Goal: Book appointment/travel/reservation

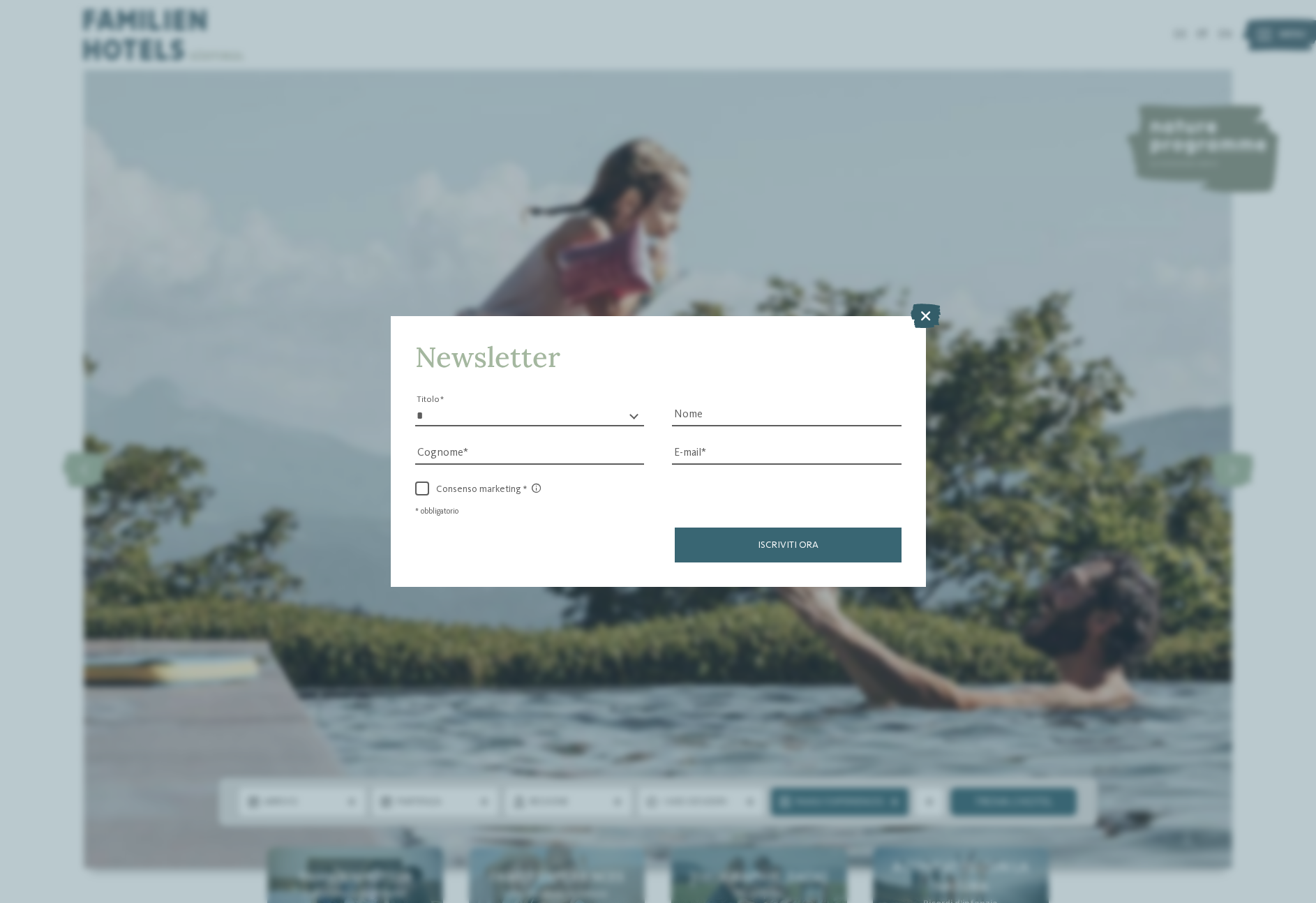
click at [920, 317] on icon at bounding box center [925, 315] width 30 height 25
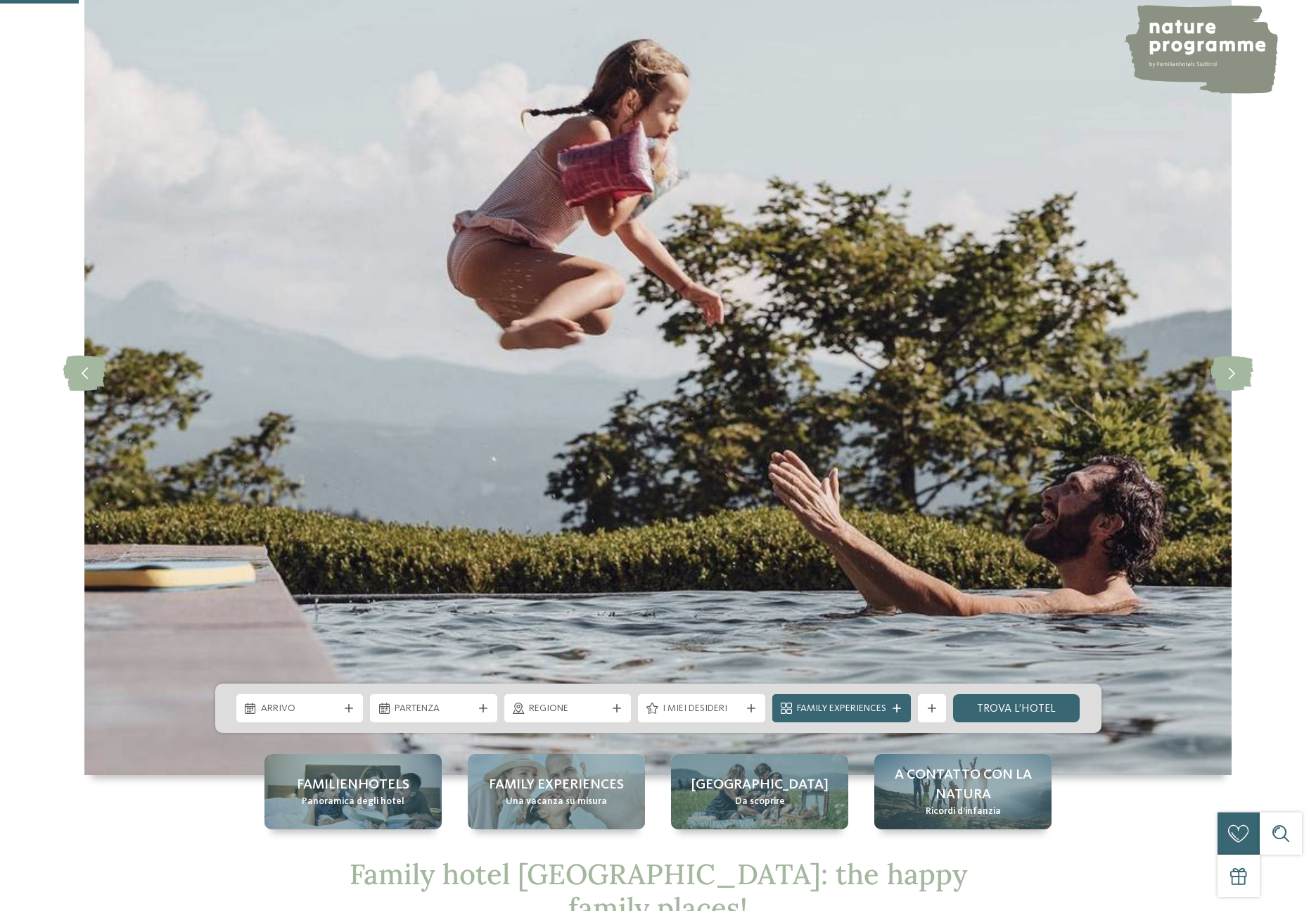
scroll to position [463, 0]
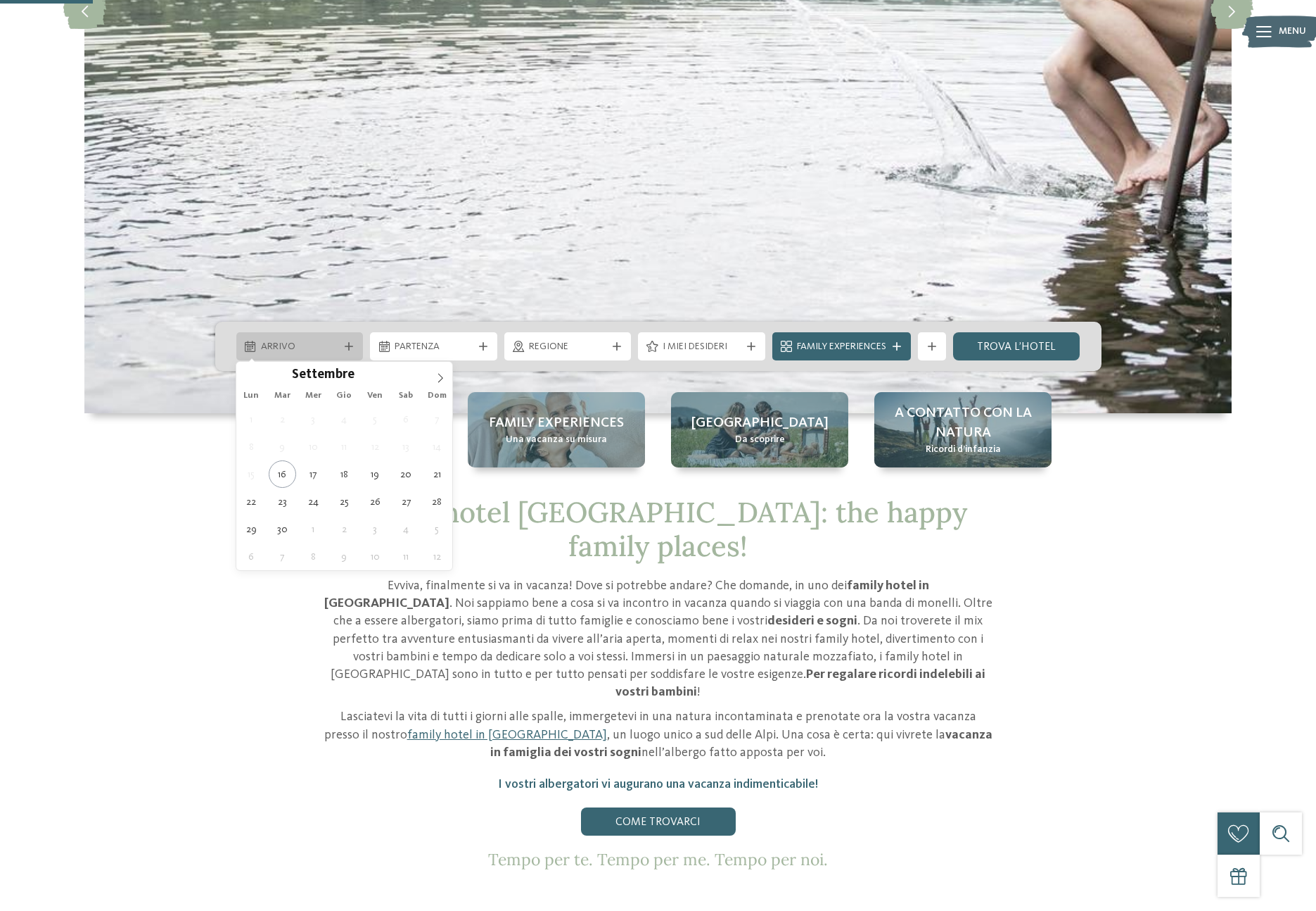
click at [325, 335] on div "Arrivo" at bounding box center [300, 346] width 128 height 28
click at [439, 373] on icon at bounding box center [441, 378] width 10 height 10
type div "03.10.2025"
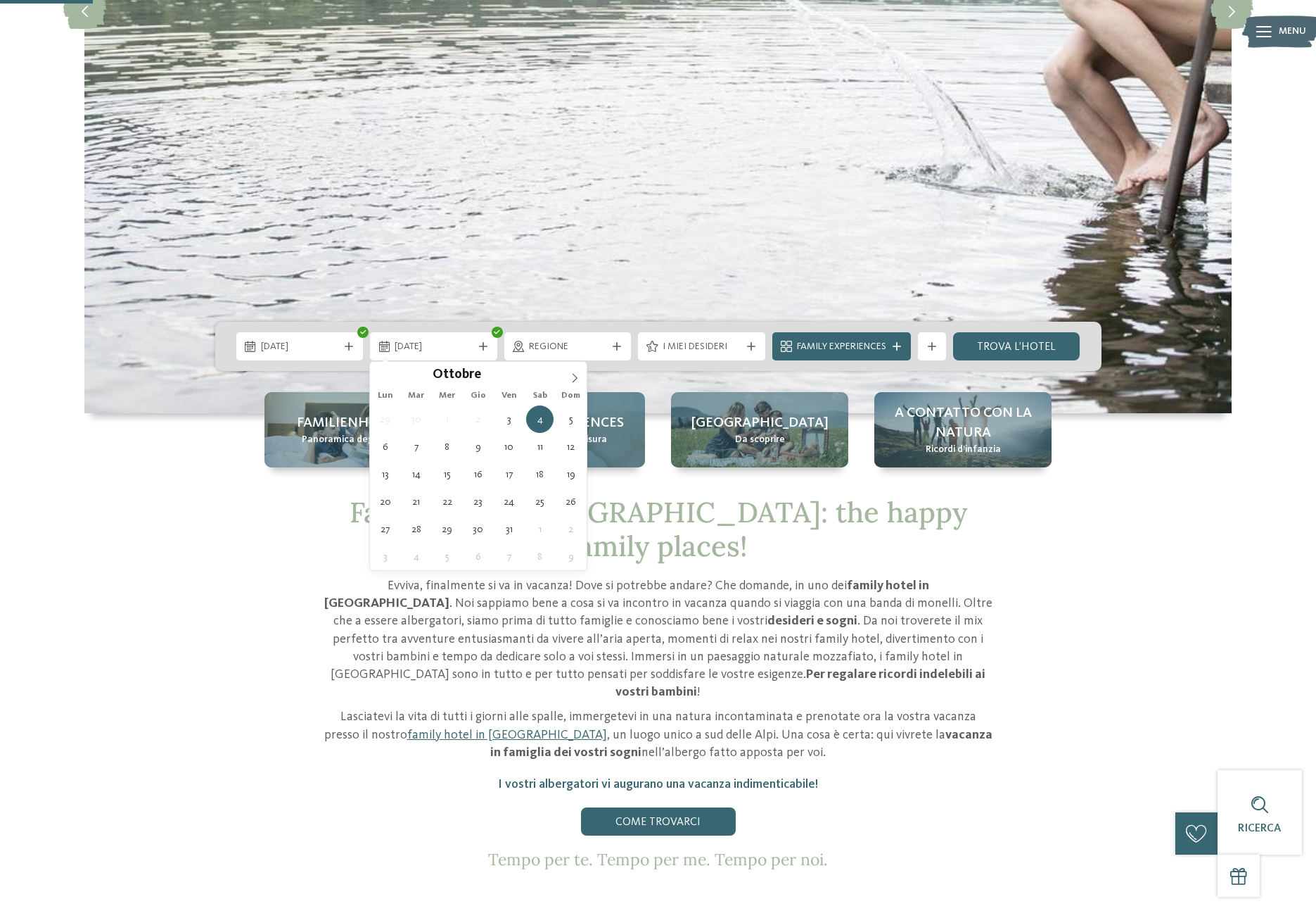
type div "05.10.2025"
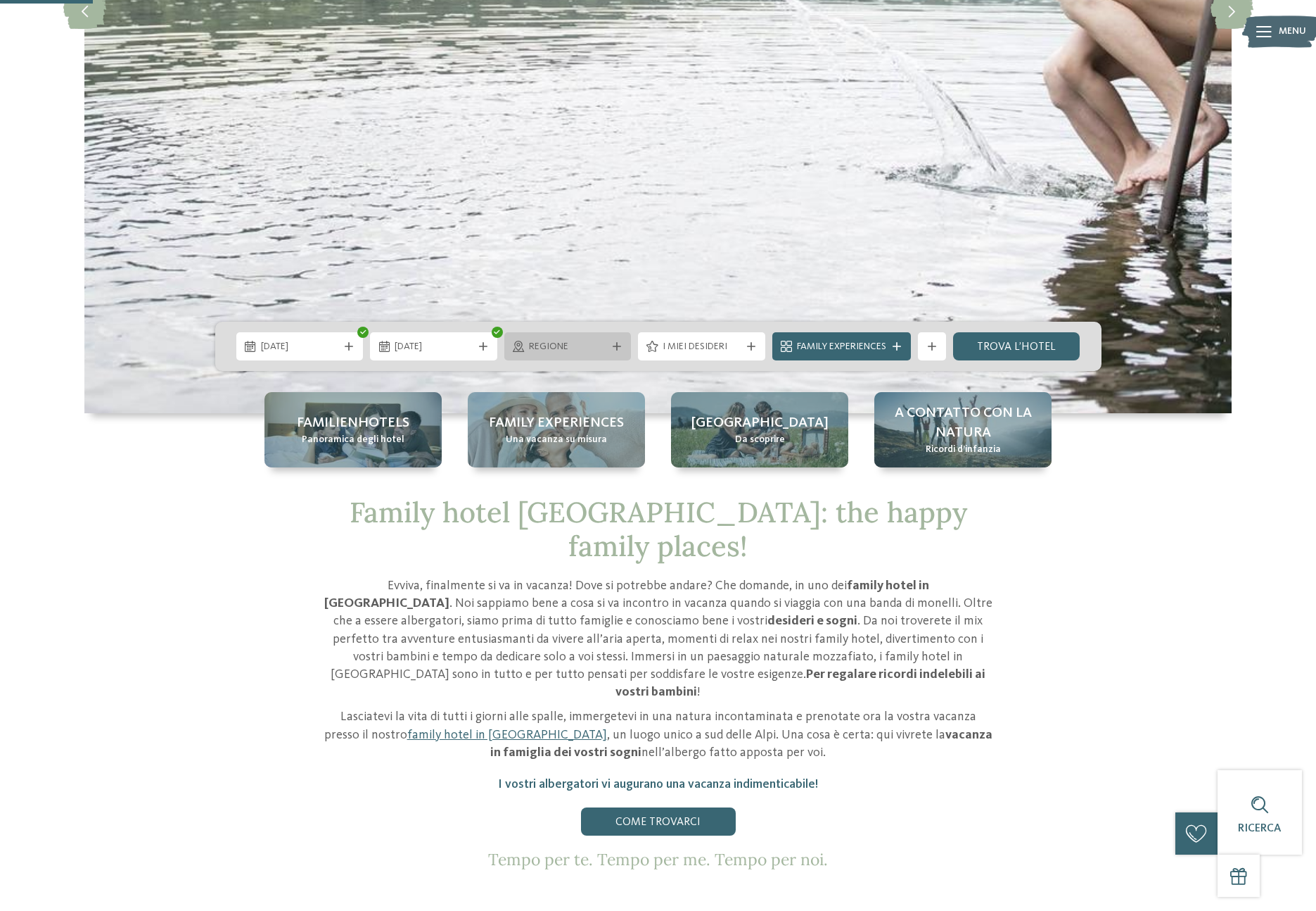
click at [570, 355] on div "Regione" at bounding box center [568, 346] width 128 height 28
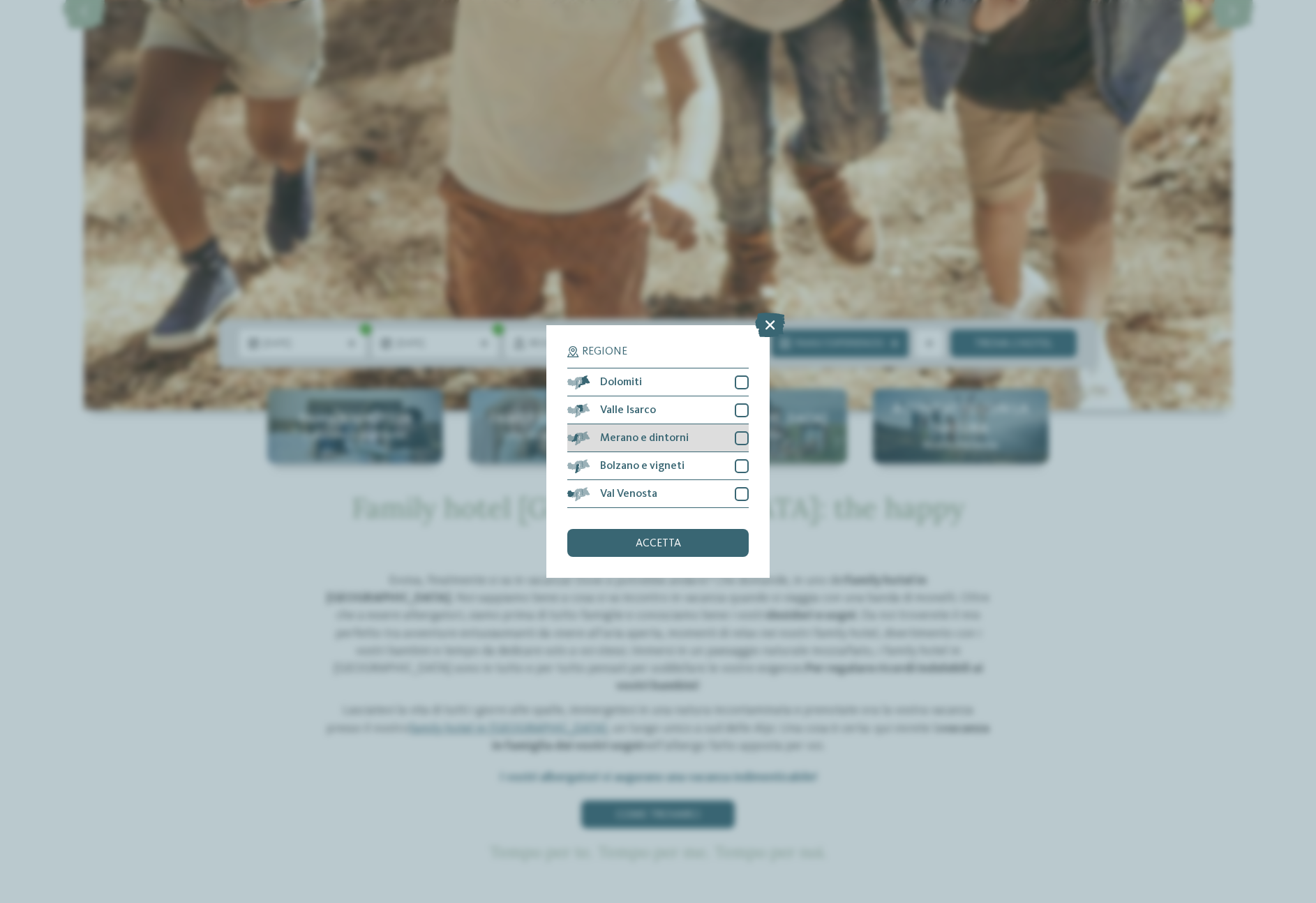
click at [741, 440] on div at bounding box center [741, 438] width 14 height 14
click at [744, 438] on icon at bounding box center [741, 438] width 9 height 8
click at [776, 314] on icon at bounding box center [770, 325] width 30 height 25
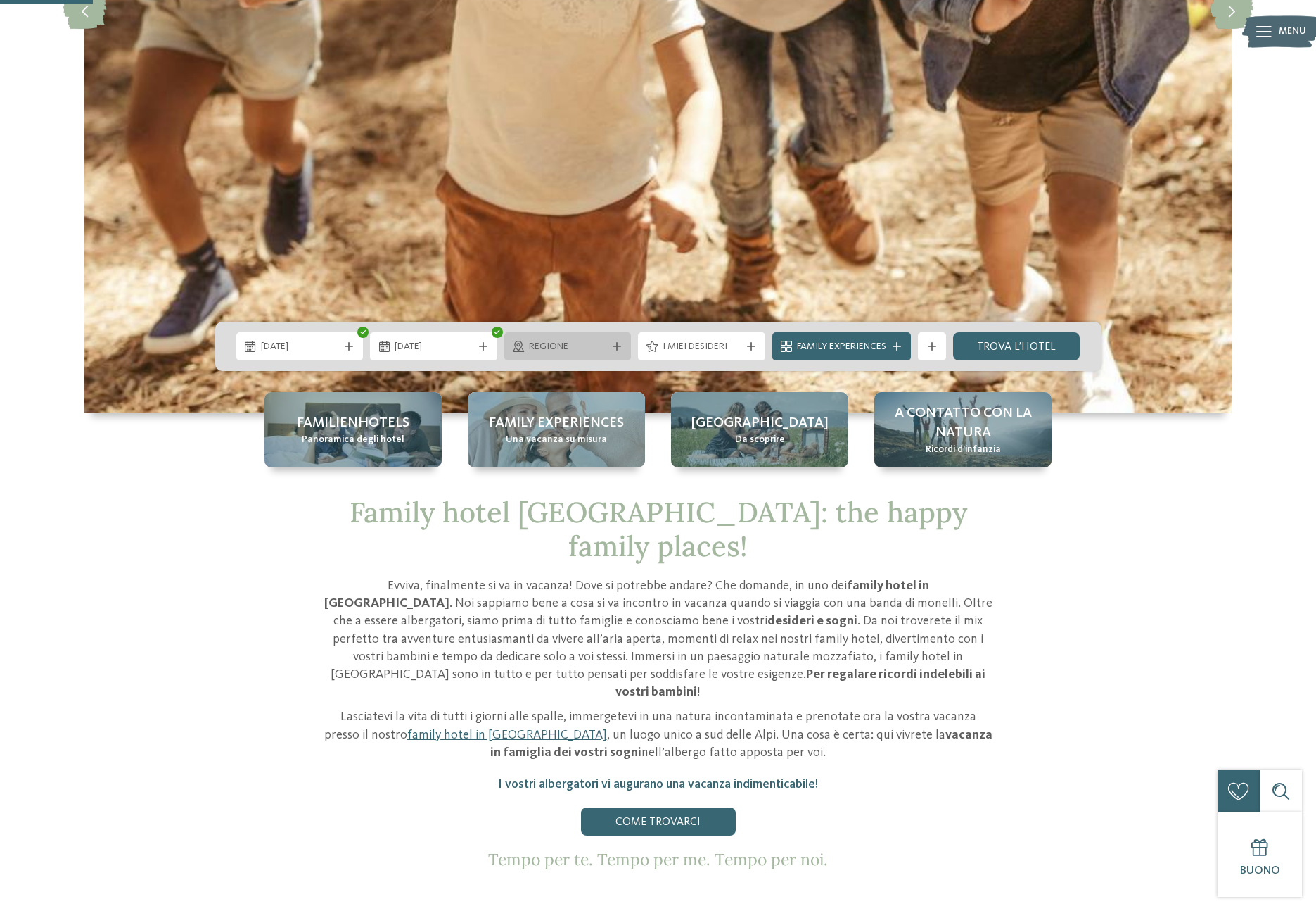
click at [583, 342] on span "Regione" at bounding box center [568, 346] width 78 height 14
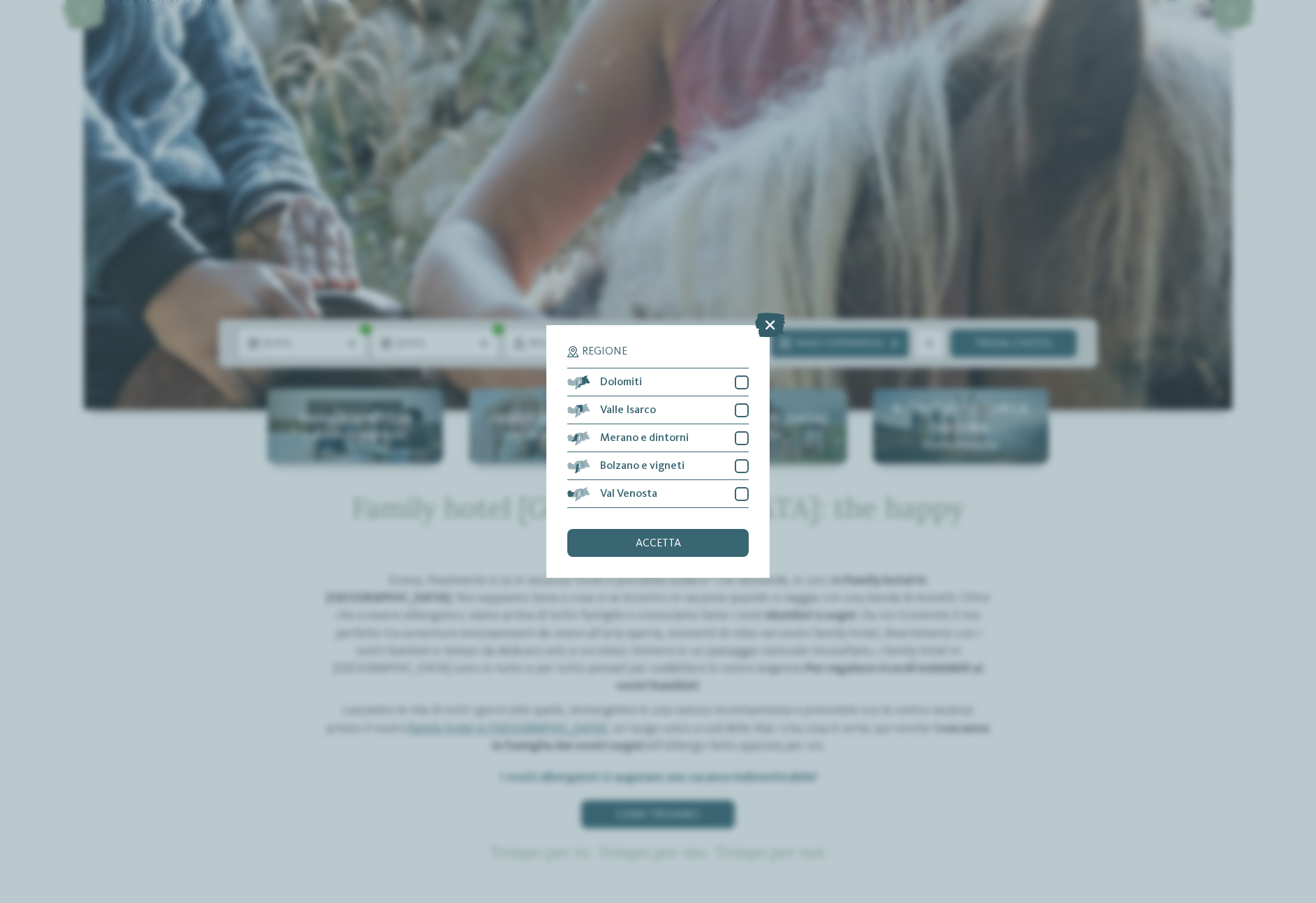
click at [768, 325] on icon at bounding box center [770, 325] width 30 height 25
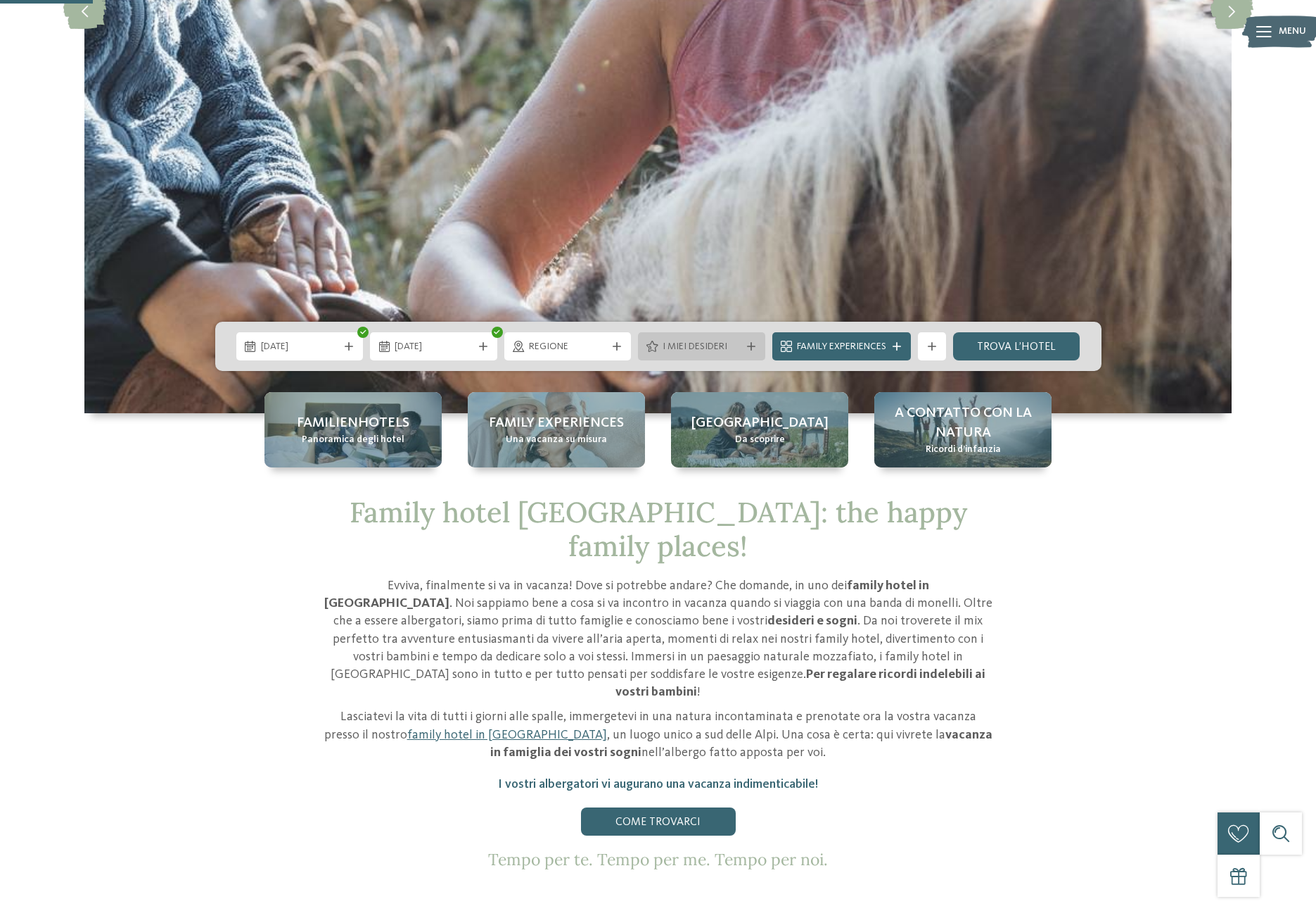
click at [705, 345] on span "I miei desideri" at bounding box center [701, 346] width 78 height 14
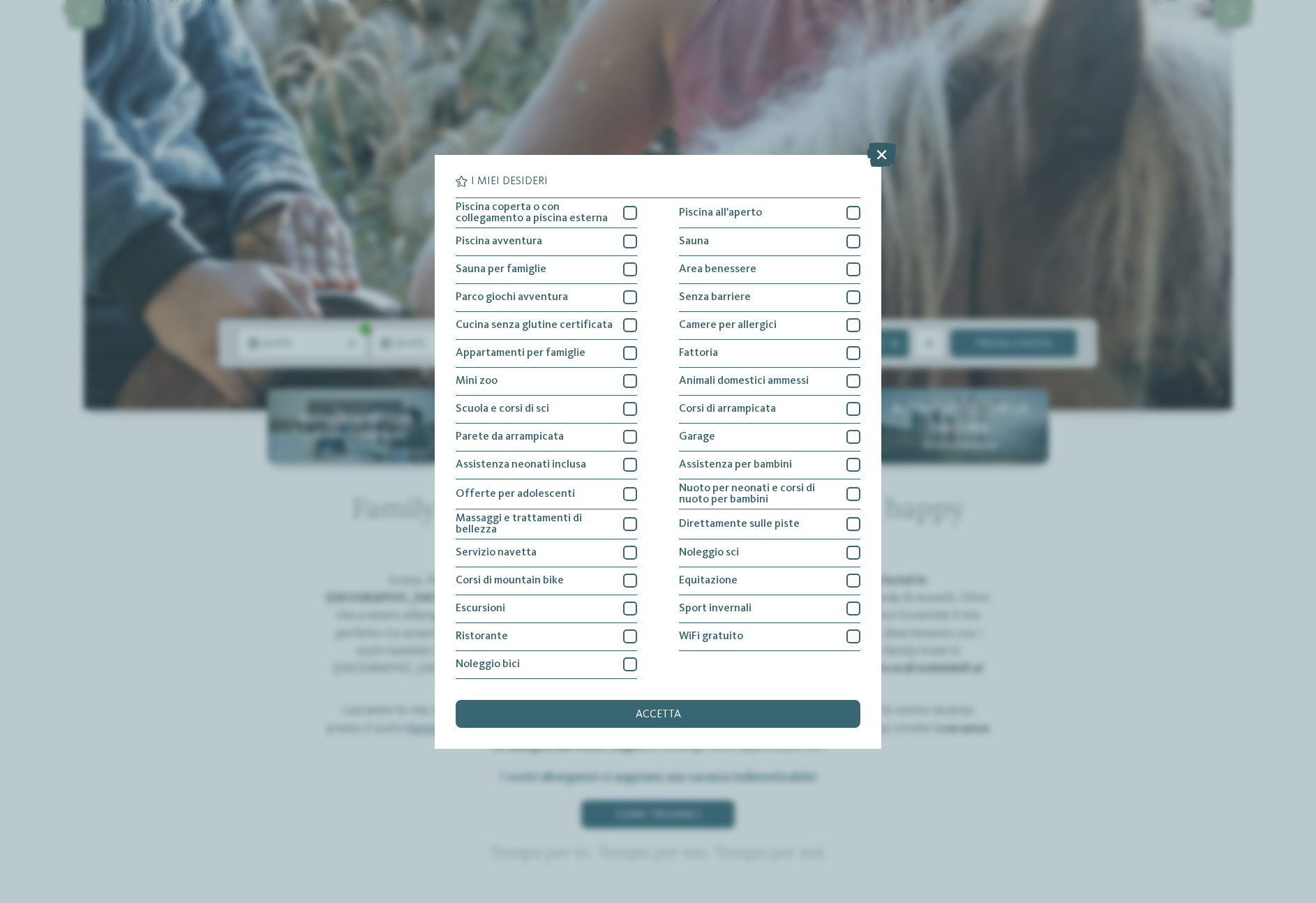
click at [875, 153] on icon at bounding box center [881, 154] width 30 height 25
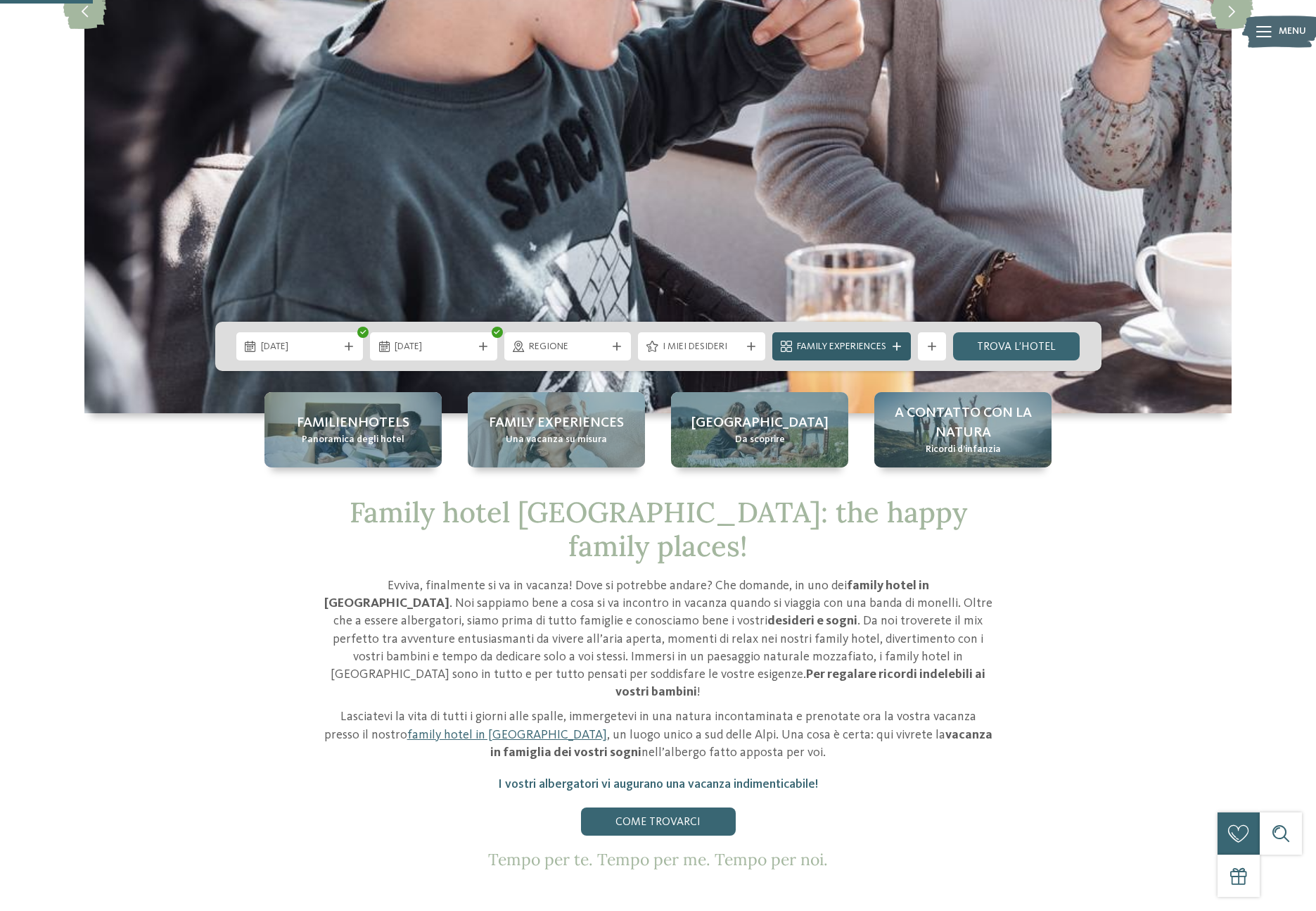
click at [864, 345] on span "Family Experiences" at bounding box center [841, 346] width 89 height 14
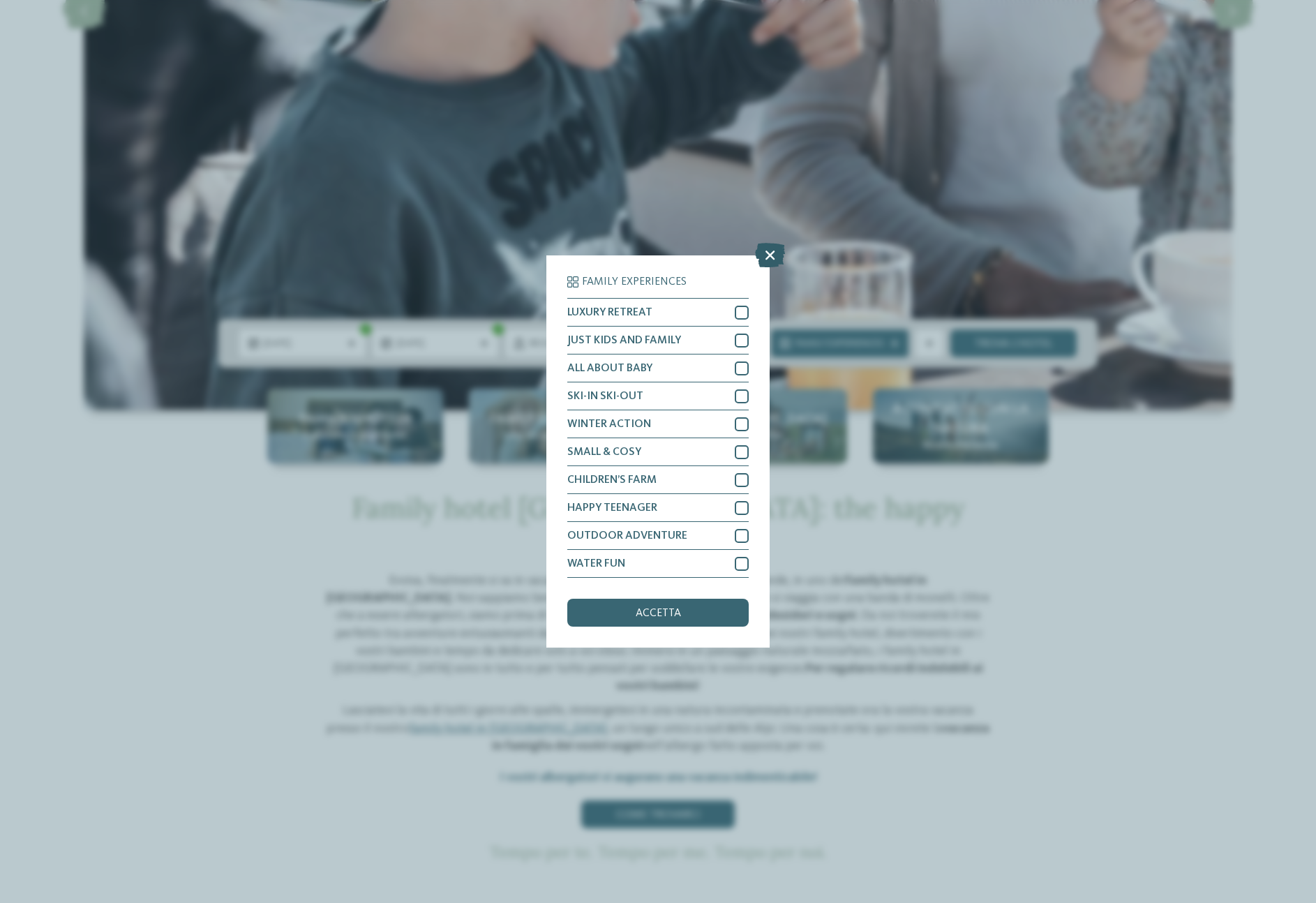
click at [770, 255] on icon at bounding box center [770, 255] width 30 height 25
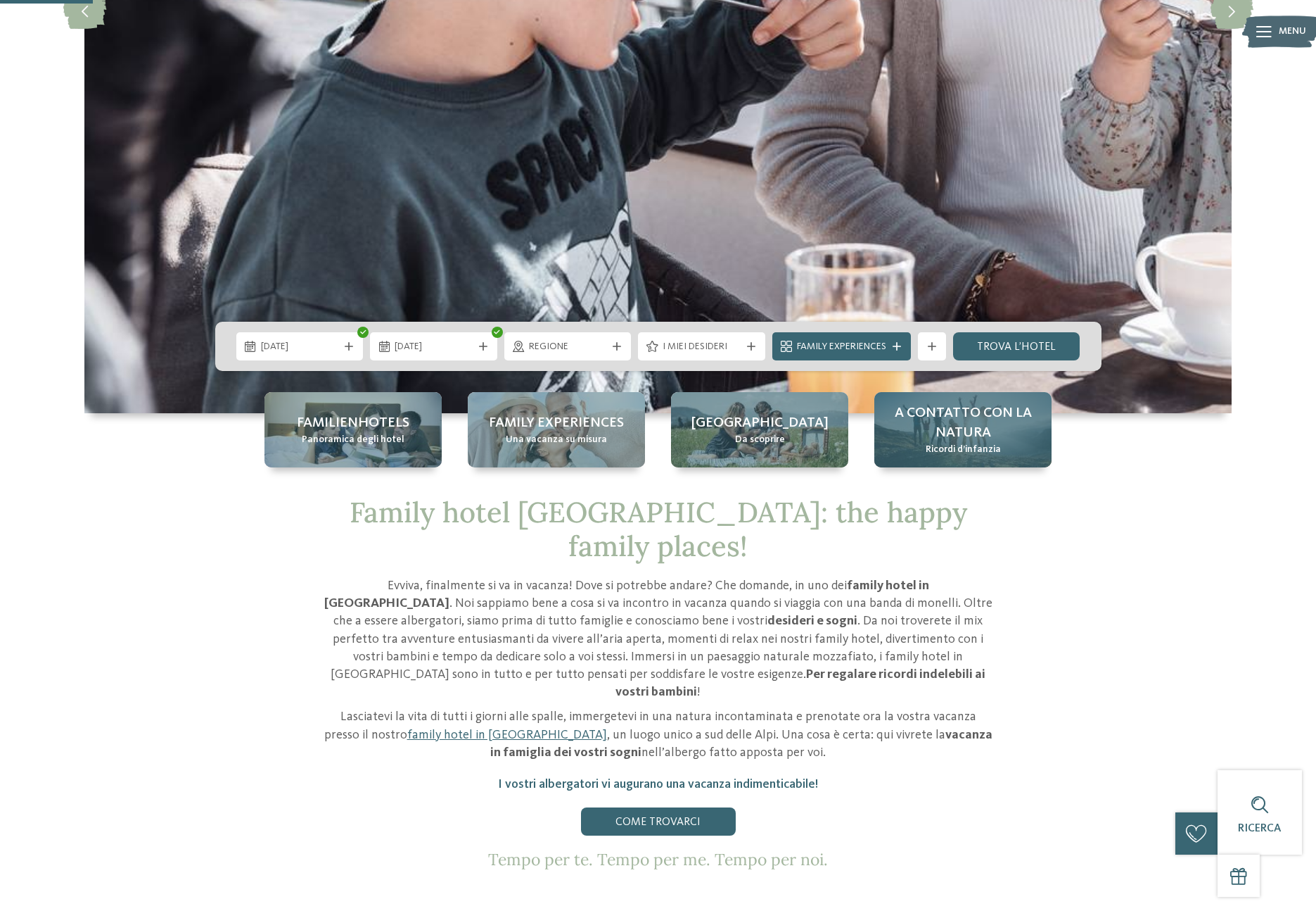
scroll to position [75, 0]
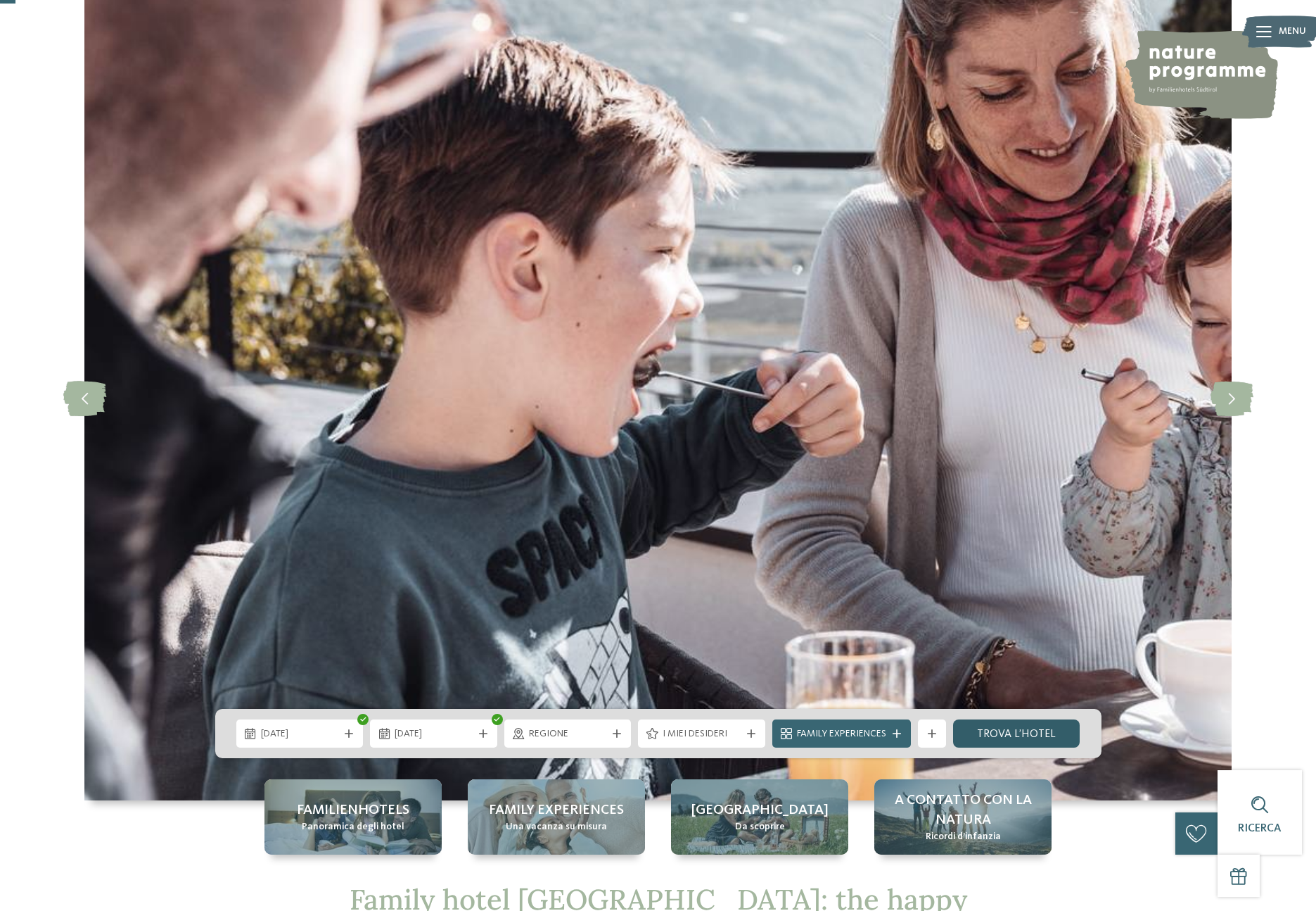
click at [1006, 730] on link "trova l’hotel" at bounding box center [1017, 734] width 128 height 28
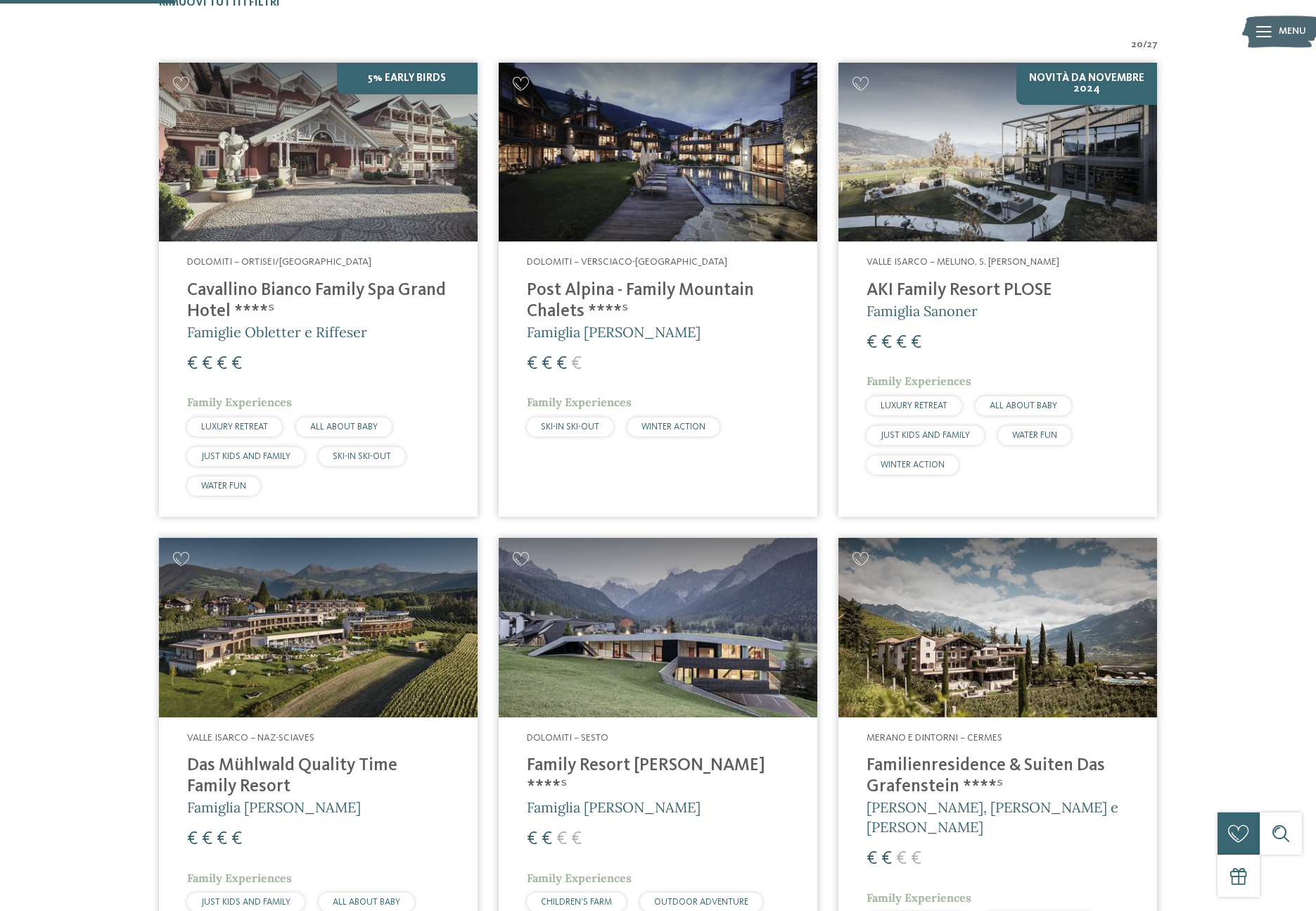
scroll to position [632, 0]
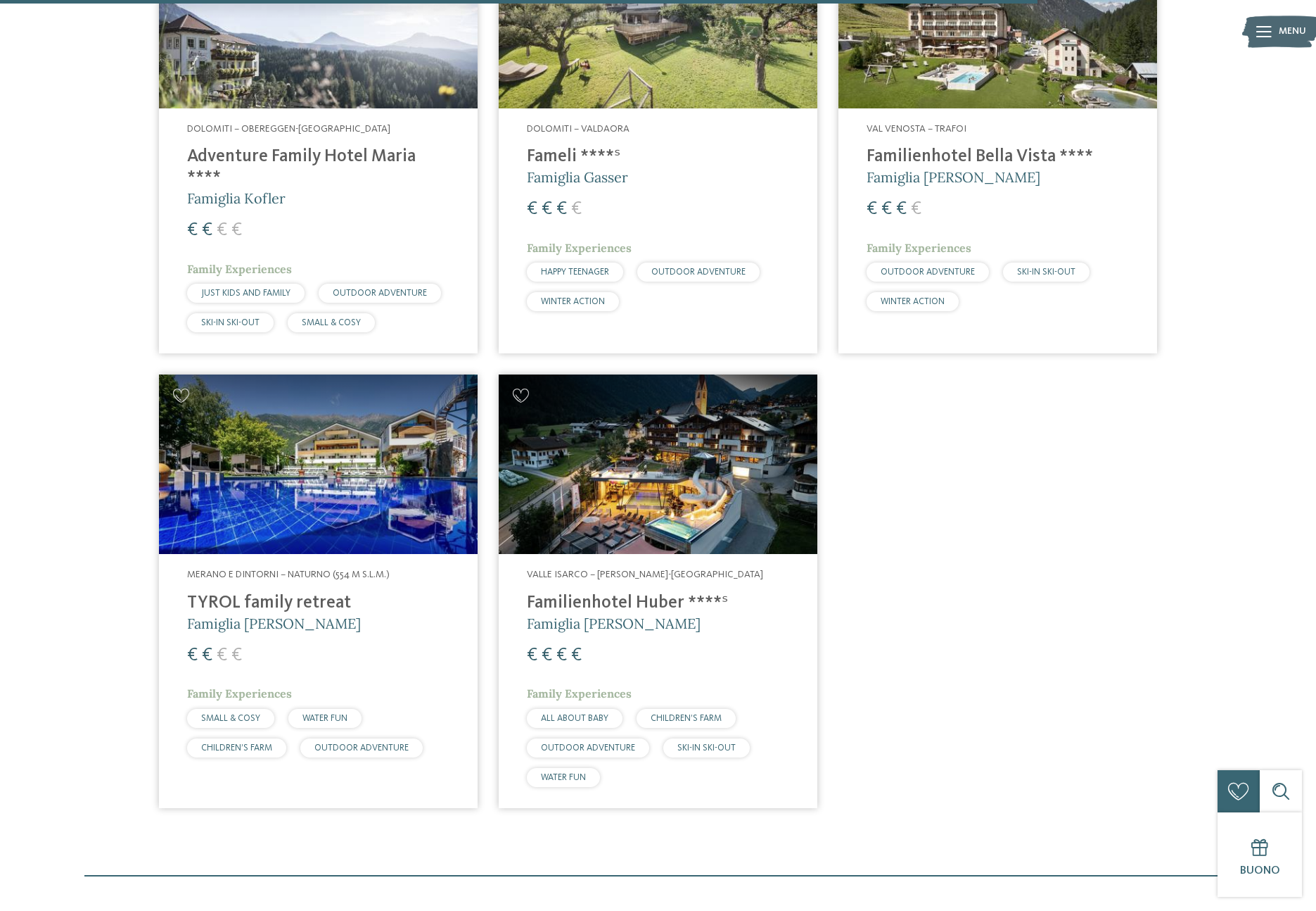
scroll to position [3119, 0]
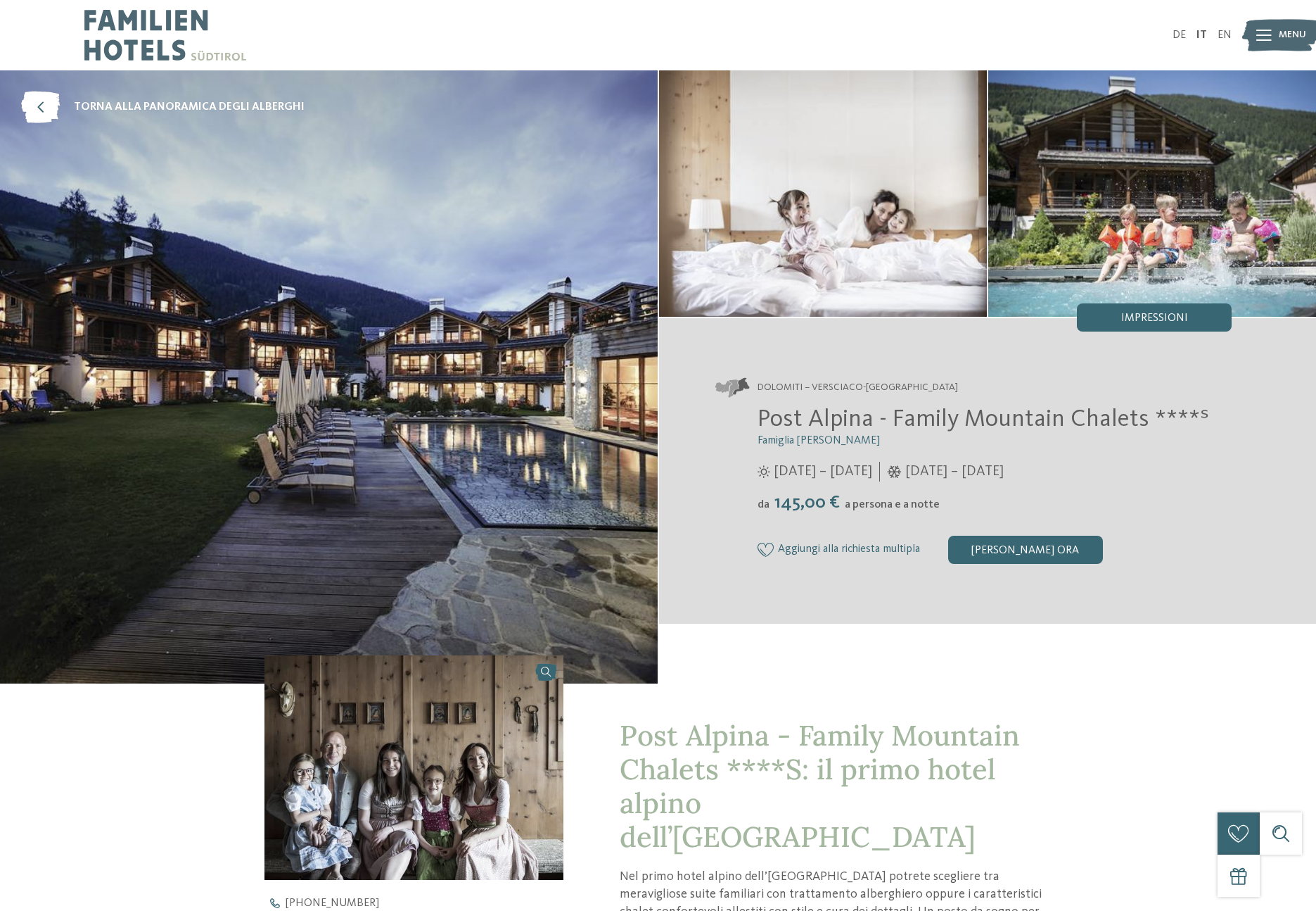
click at [1047, 416] on span "Post Alpina - Family Mountain Chalets ****ˢ" at bounding box center [984, 419] width 452 height 25
click at [432, 411] on img at bounding box center [329, 377] width 658 height 613
click at [806, 220] on img at bounding box center [823, 193] width 328 height 247
click at [1158, 182] on img at bounding box center [1153, 193] width 328 height 247
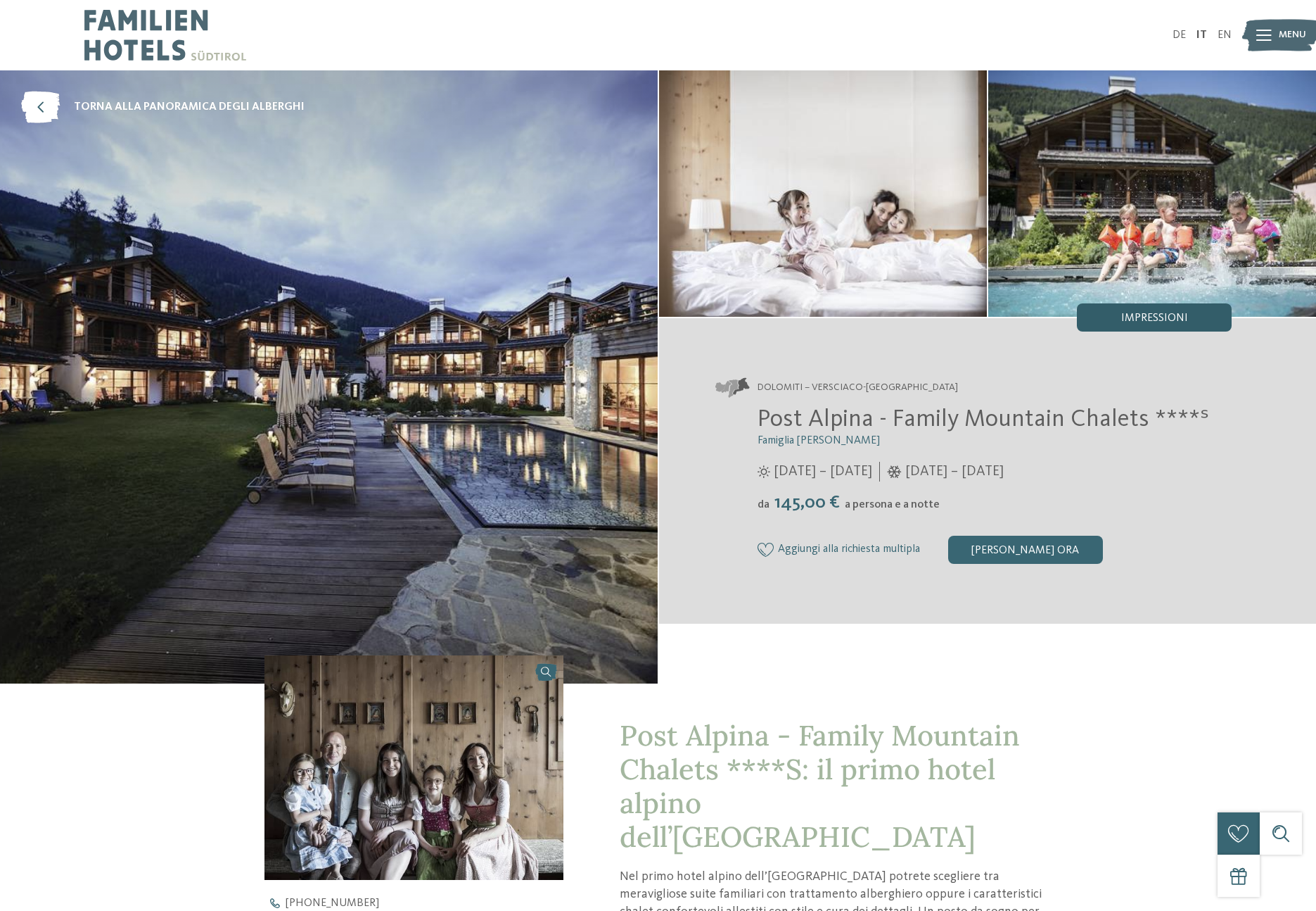
click at [1152, 322] on span "Impressioni" at bounding box center [1154, 318] width 67 height 12
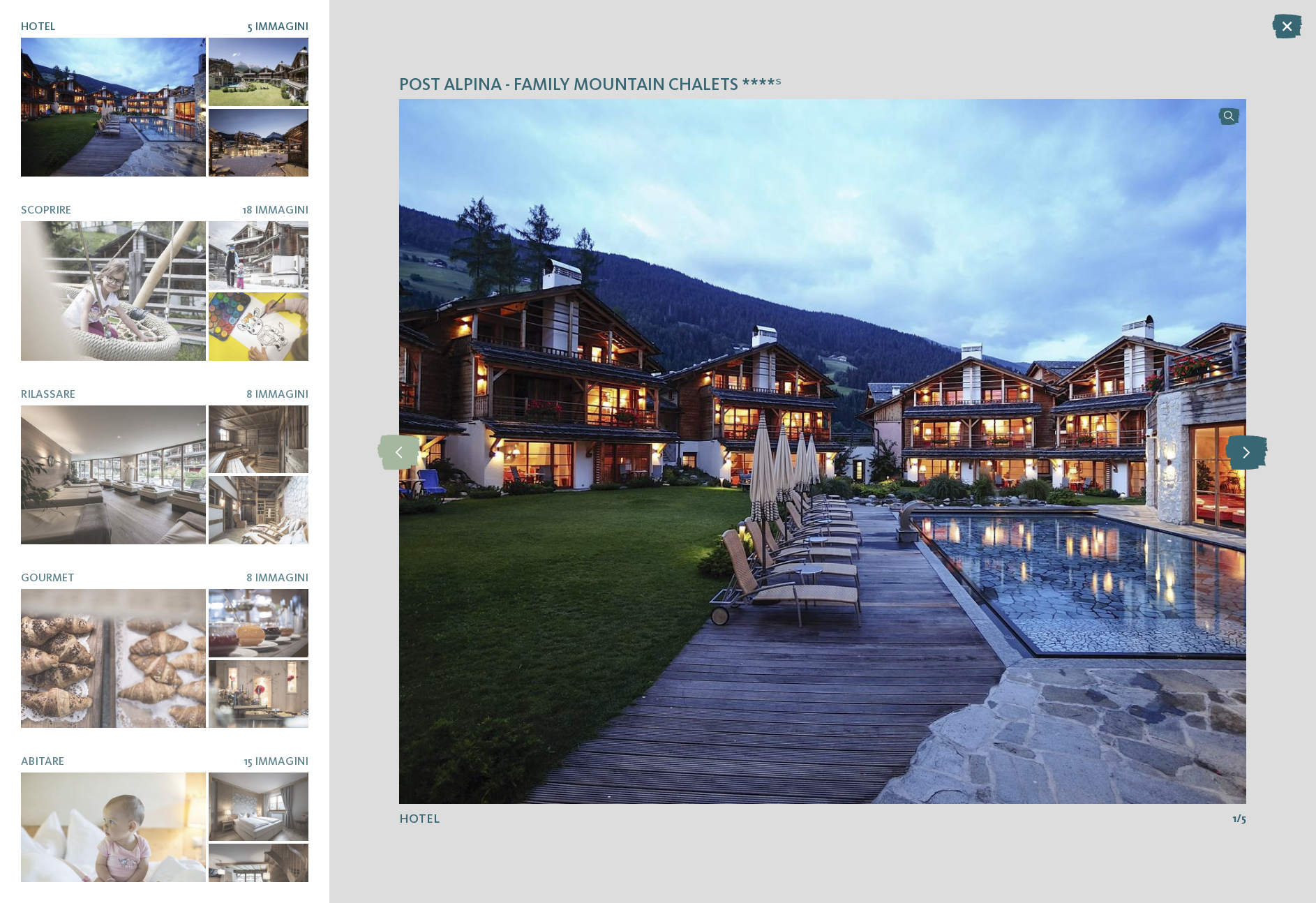
click at [1229, 449] on icon at bounding box center [1247, 451] width 43 height 35
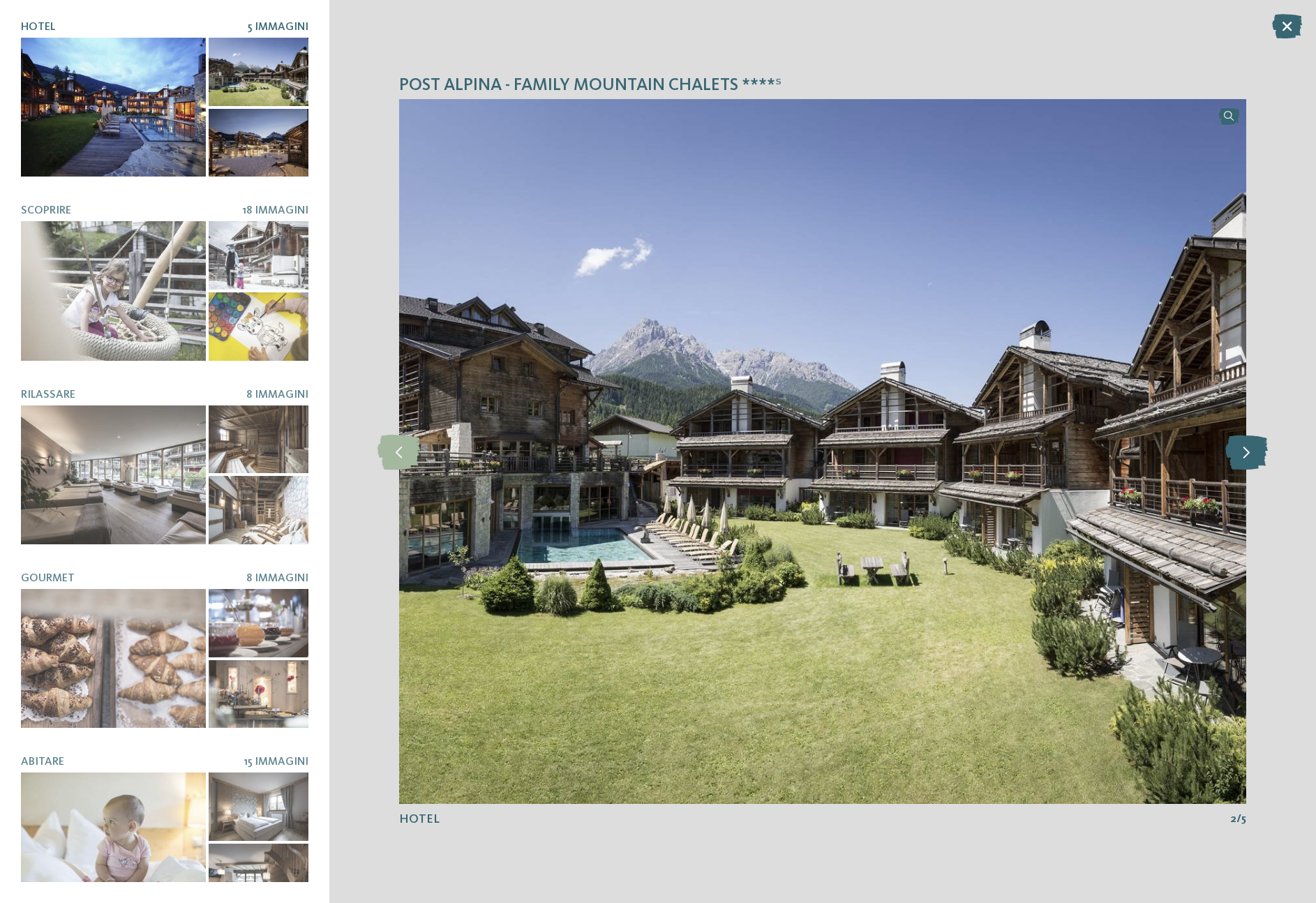
click at [1229, 449] on icon at bounding box center [1247, 451] width 43 height 35
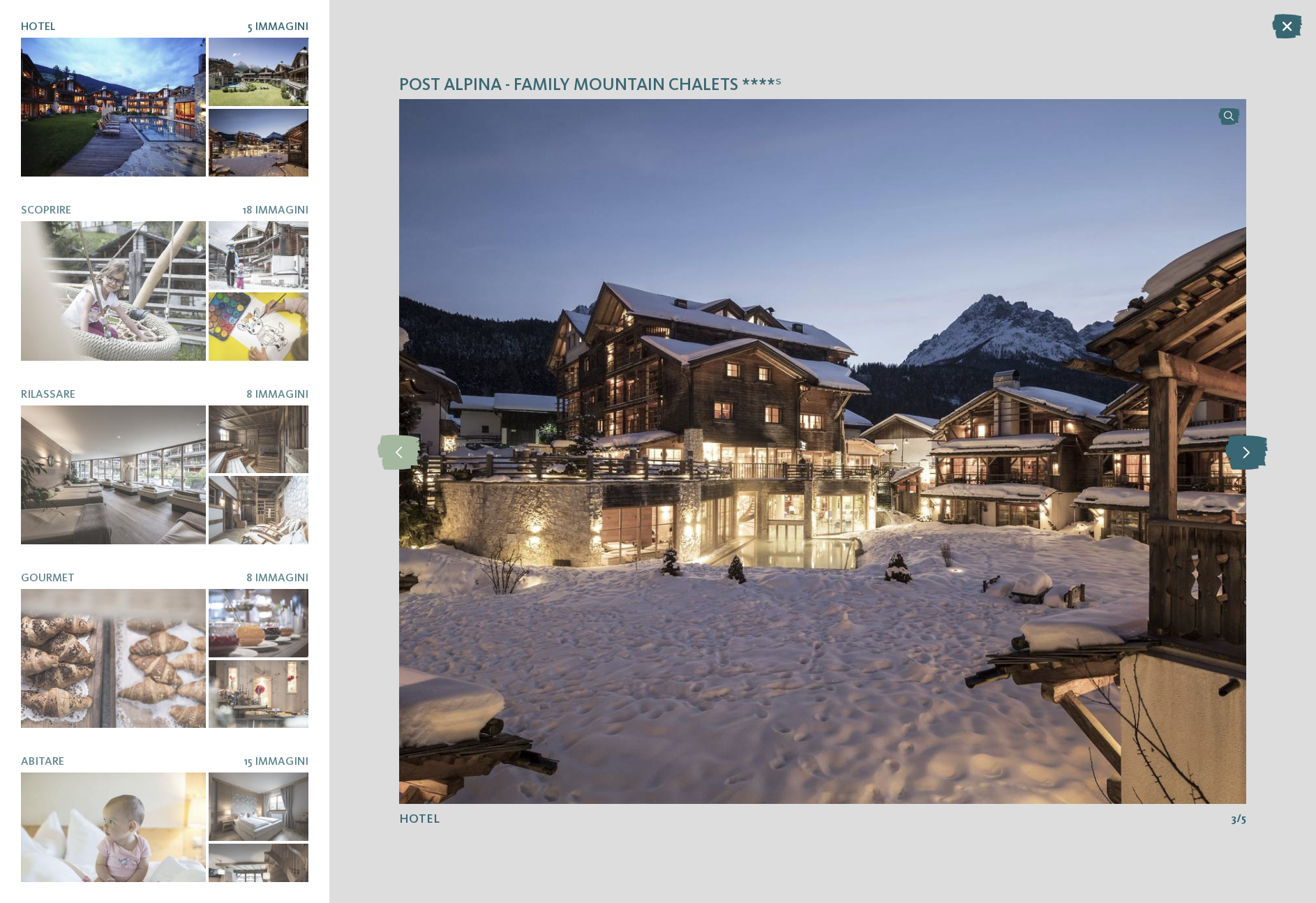
click at [1229, 449] on icon at bounding box center [1247, 451] width 43 height 35
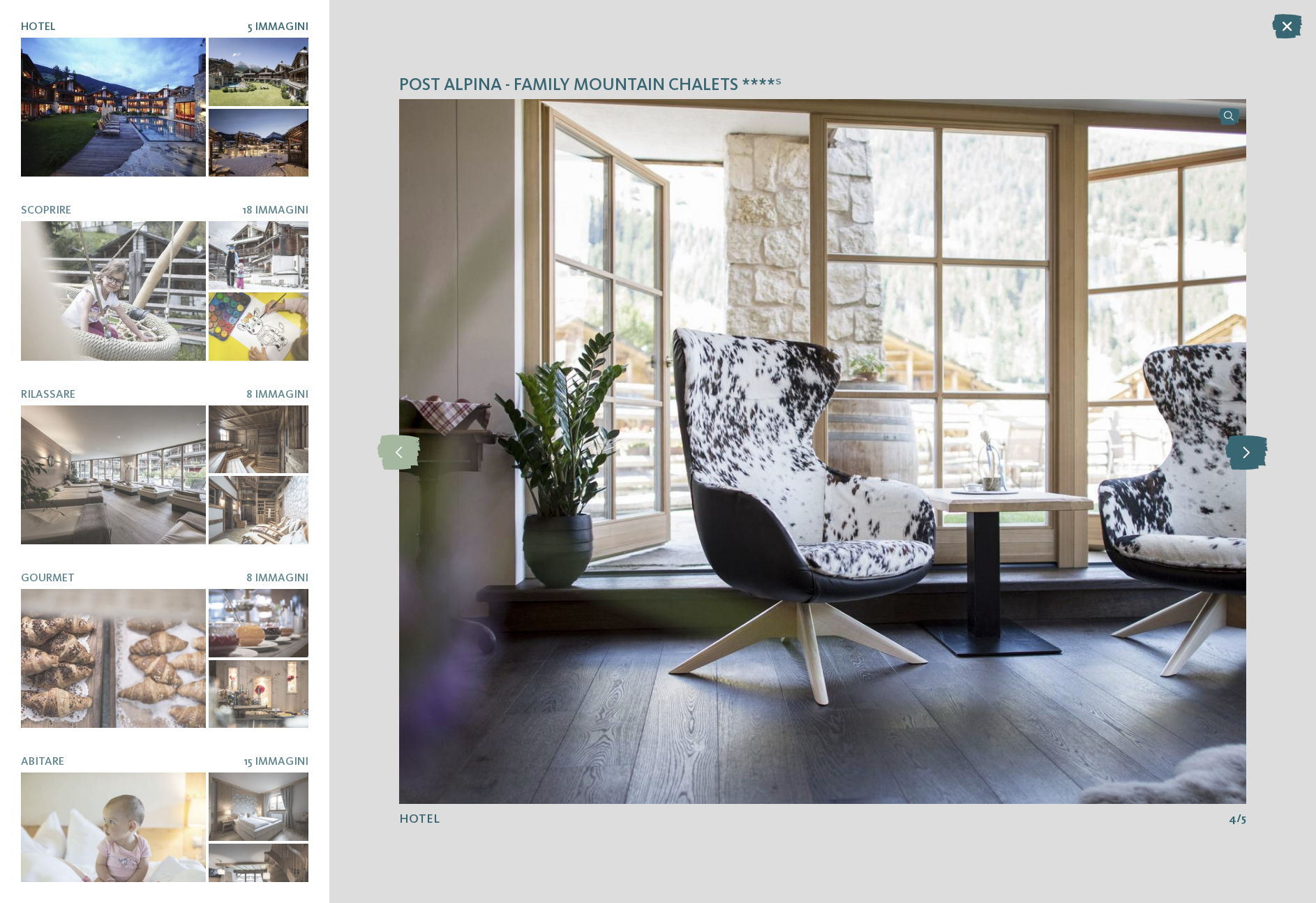
click at [1229, 449] on icon at bounding box center [1247, 451] width 43 height 35
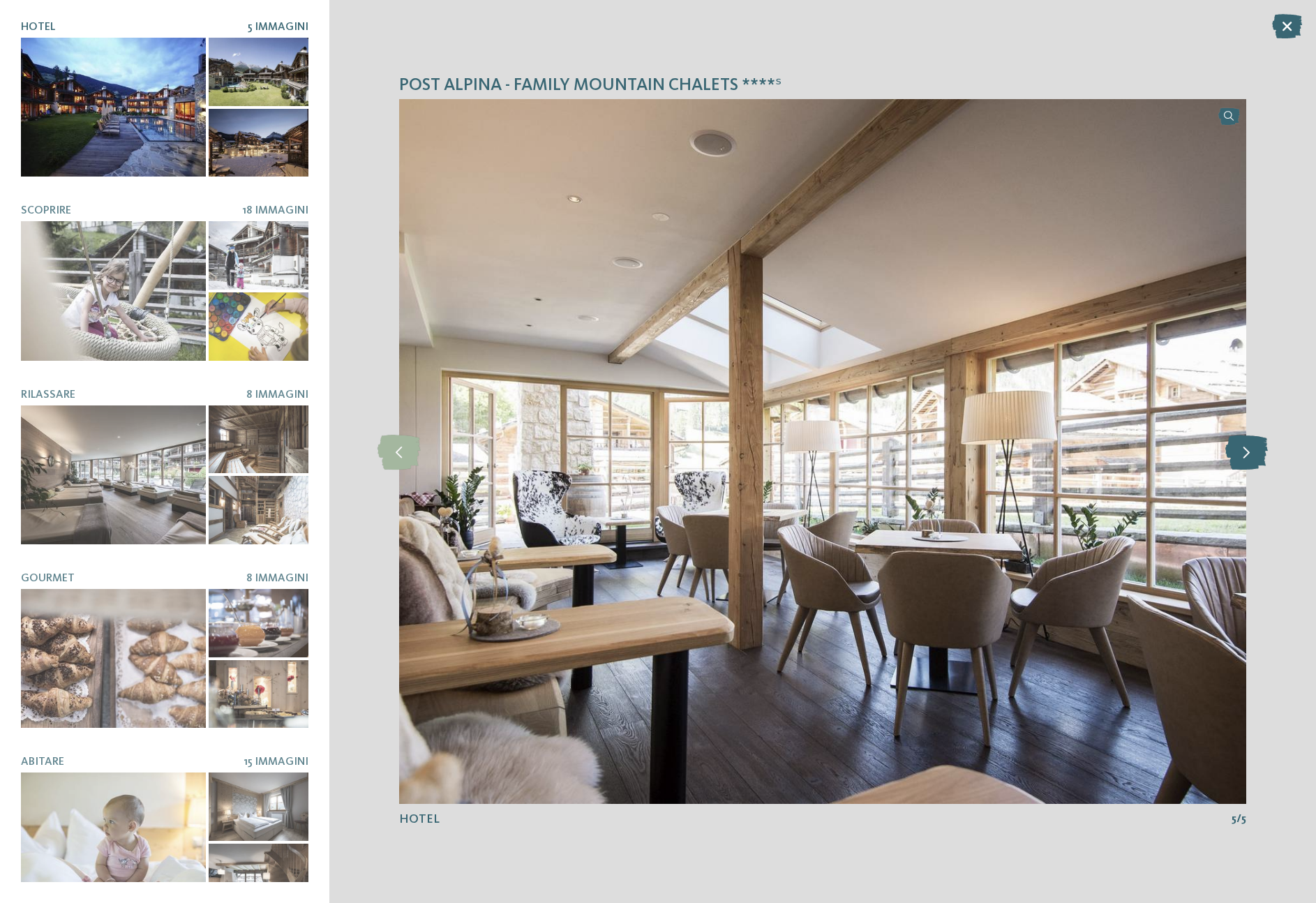
click at [1229, 449] on icon at bounding box center [1247, 451] width 43 height 35
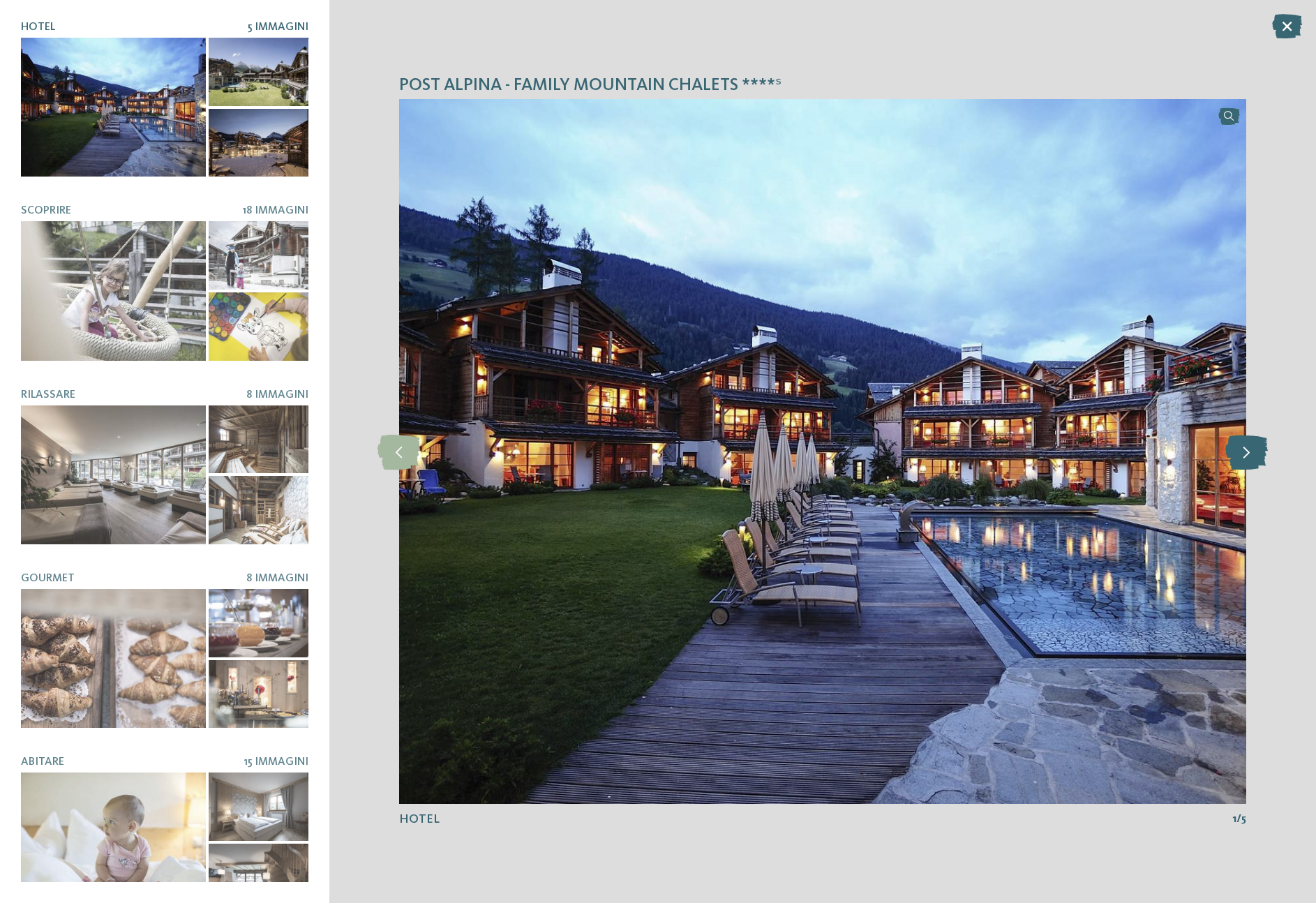
click at [1229, 449] on icon at bounding box center [1247, 451] width 43 height 35
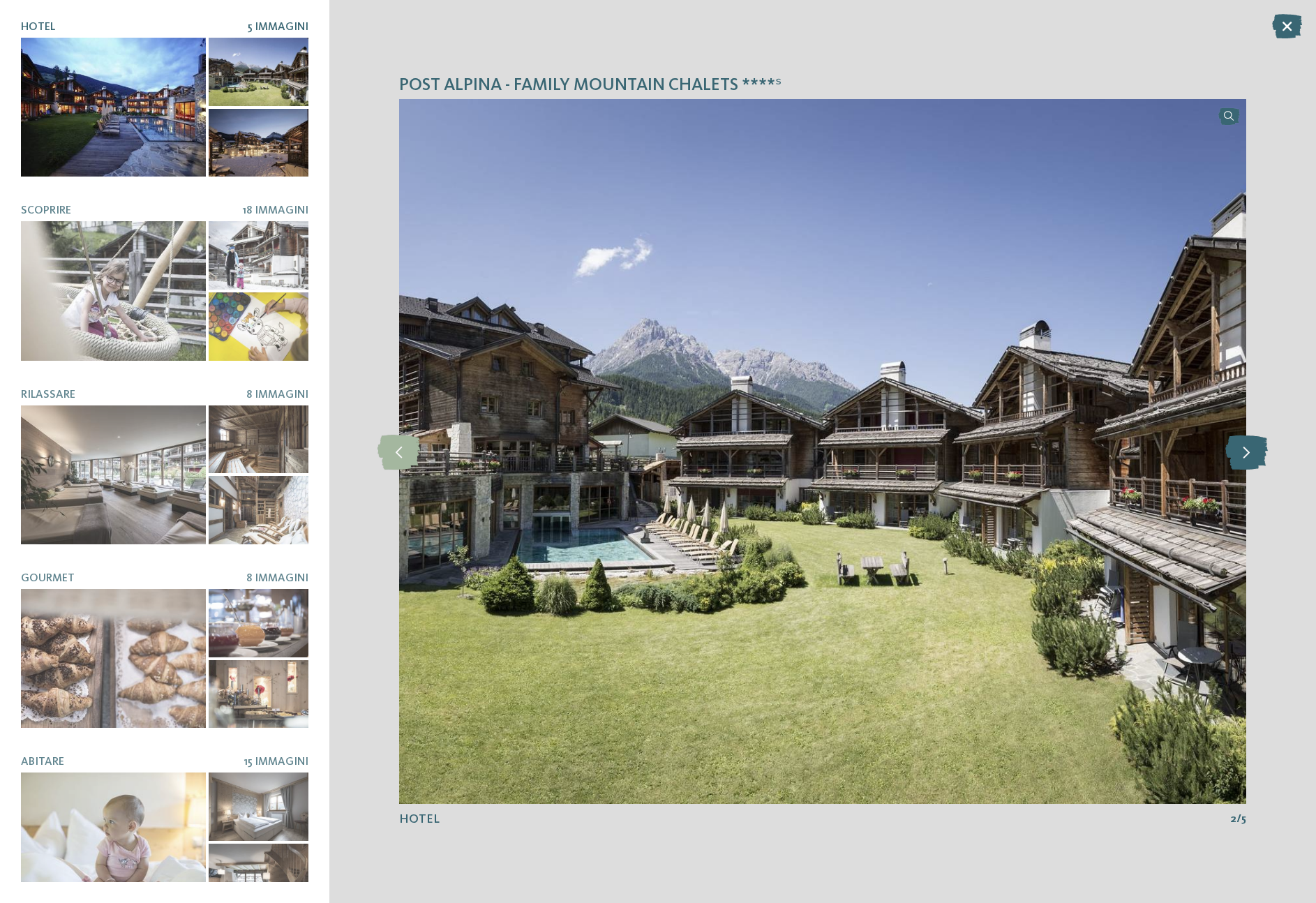
click at [1229, 449] on icon at bounding box center [1247, 451] width 43 height 35
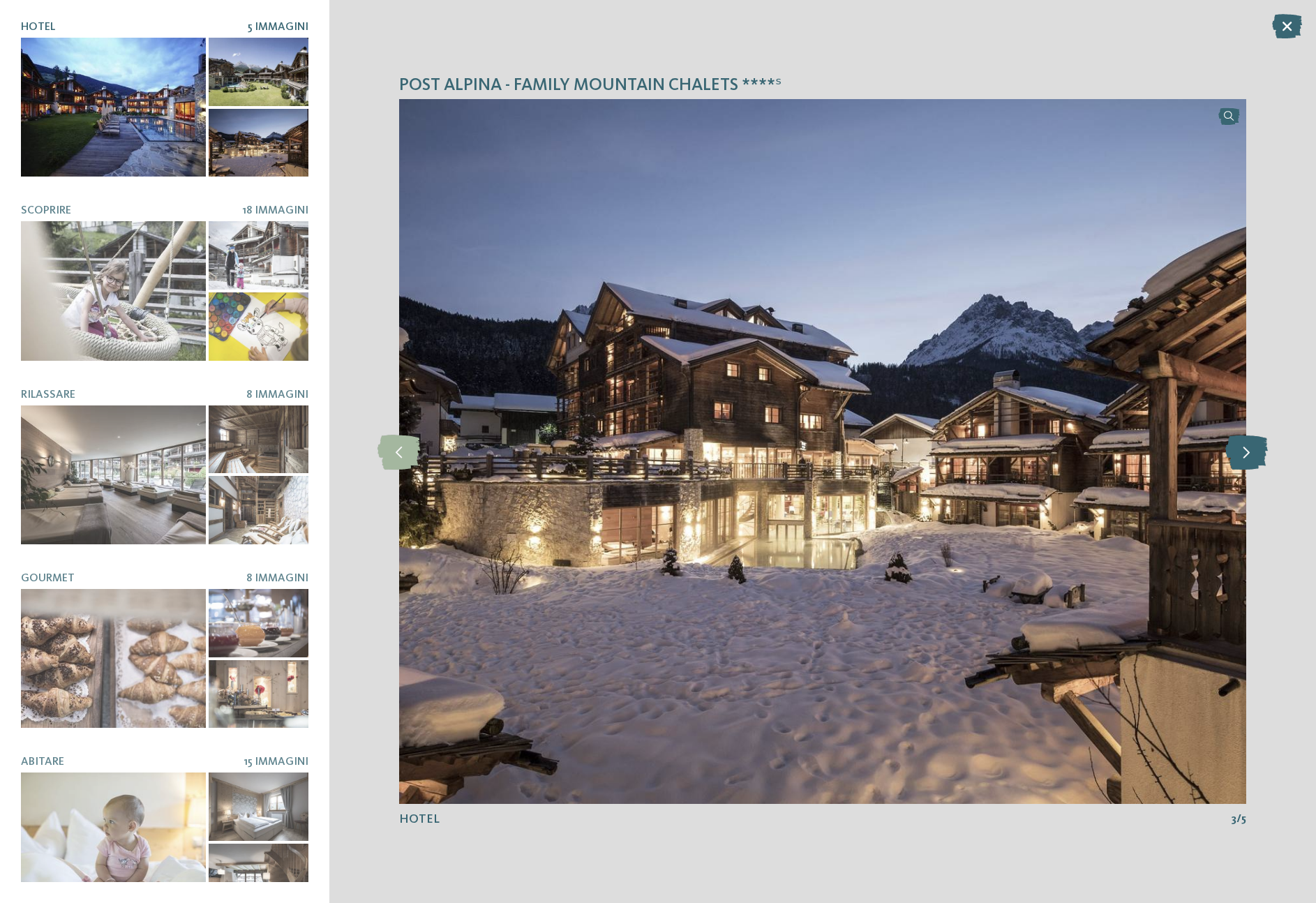
click at [1229, 449] on icon at bounding box center [1247, 451] width 43 height 35
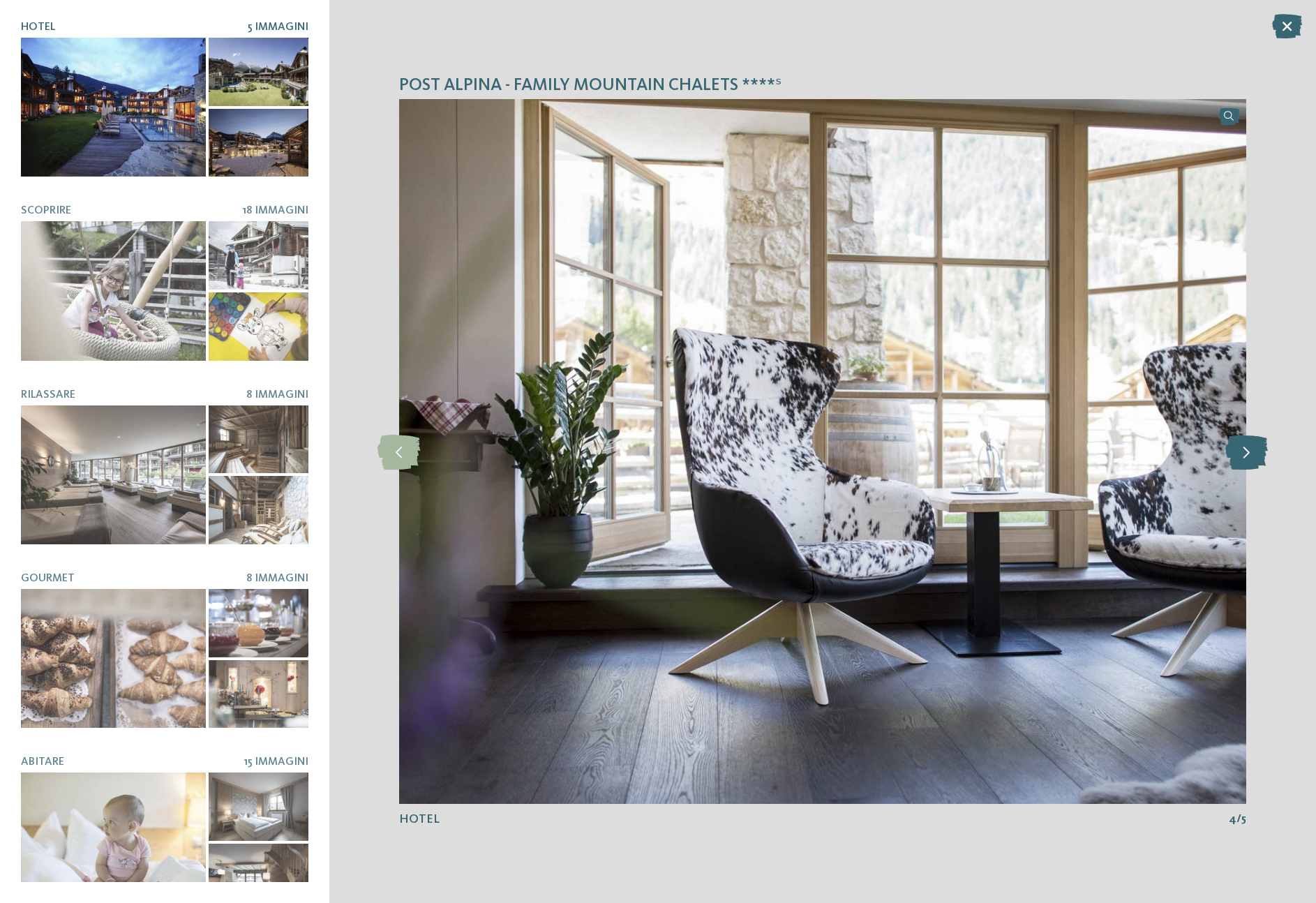
click at [1229, 449] on icon at bounding box center [1247, 451] width 43 height 35
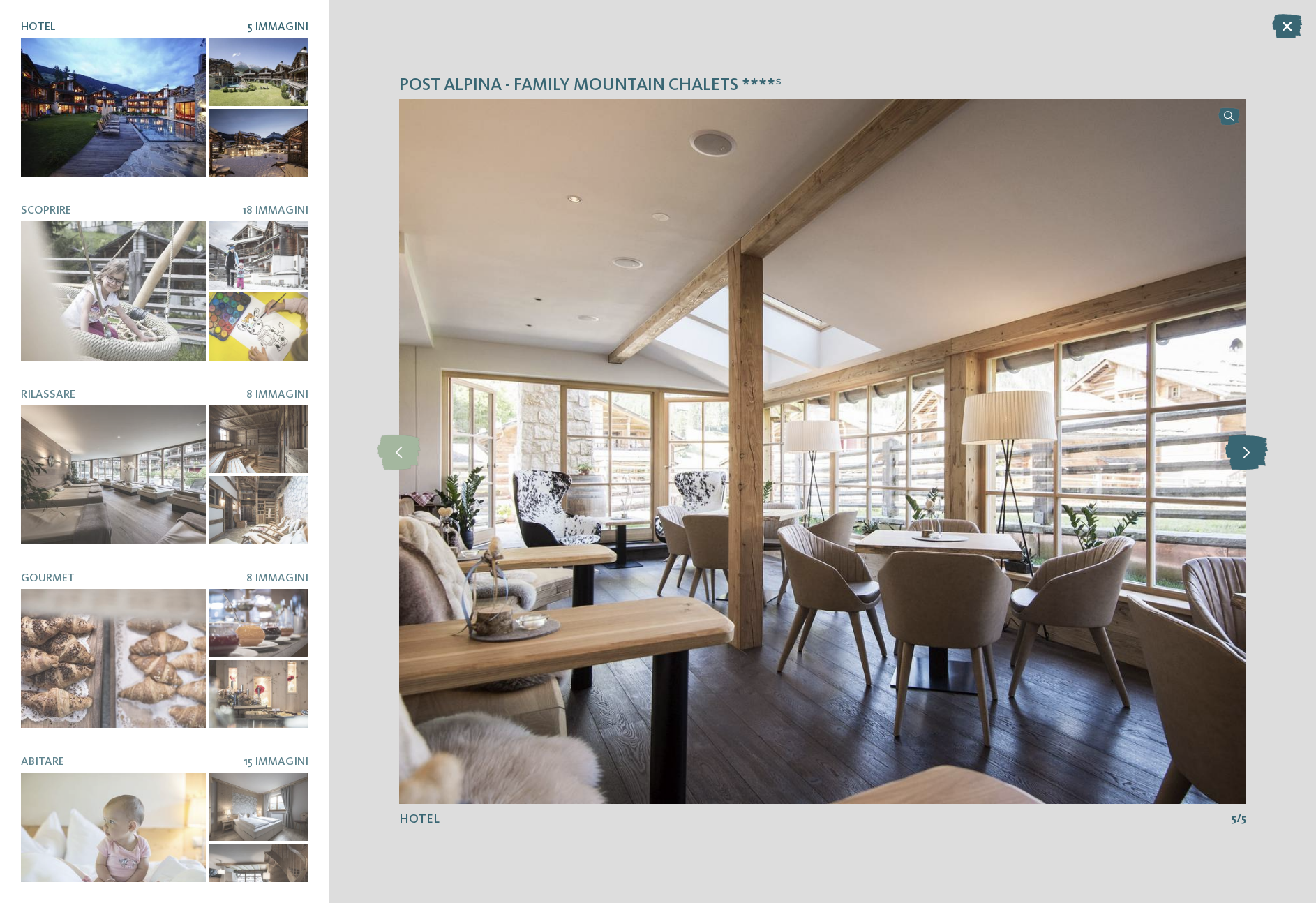
click at [1229, 449] on icon at bounding box center [1247, 451] width 43 height 35
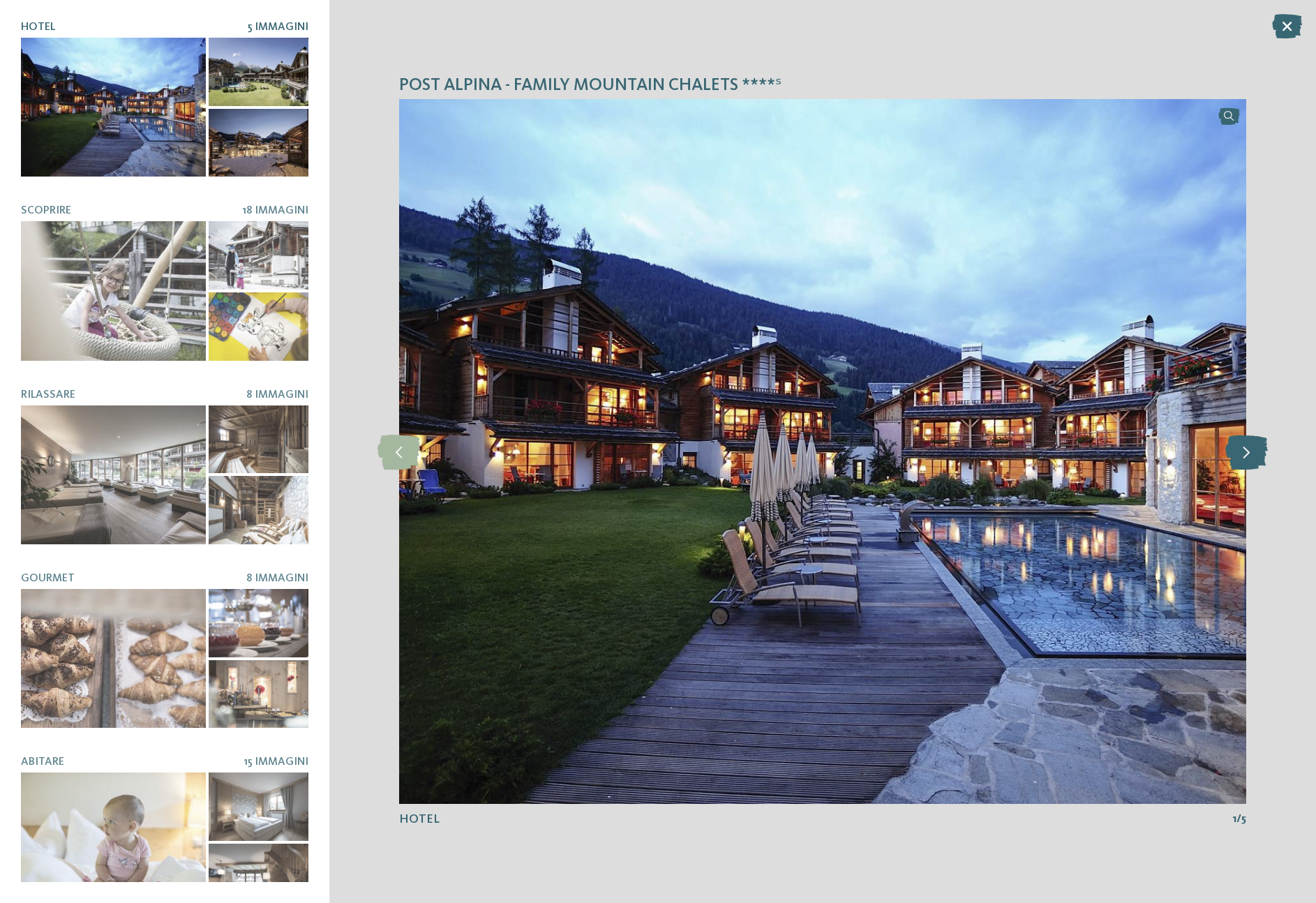
click at [1229, 449] on icon at bounding box center [1247, 451] width 43 height 35
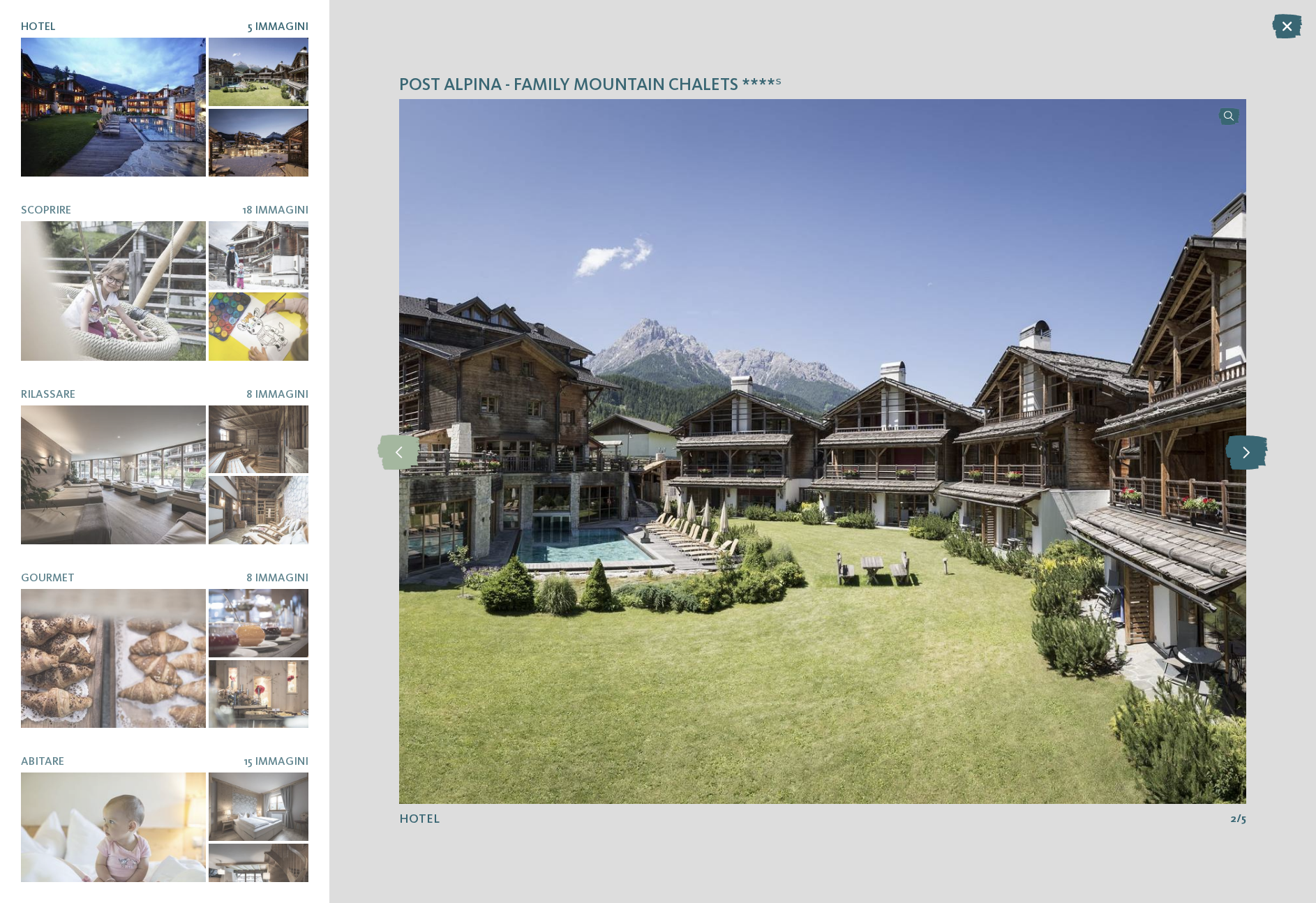
click at [1229, 449] on icon at bounding box center [1247, 451] width 43 height 35
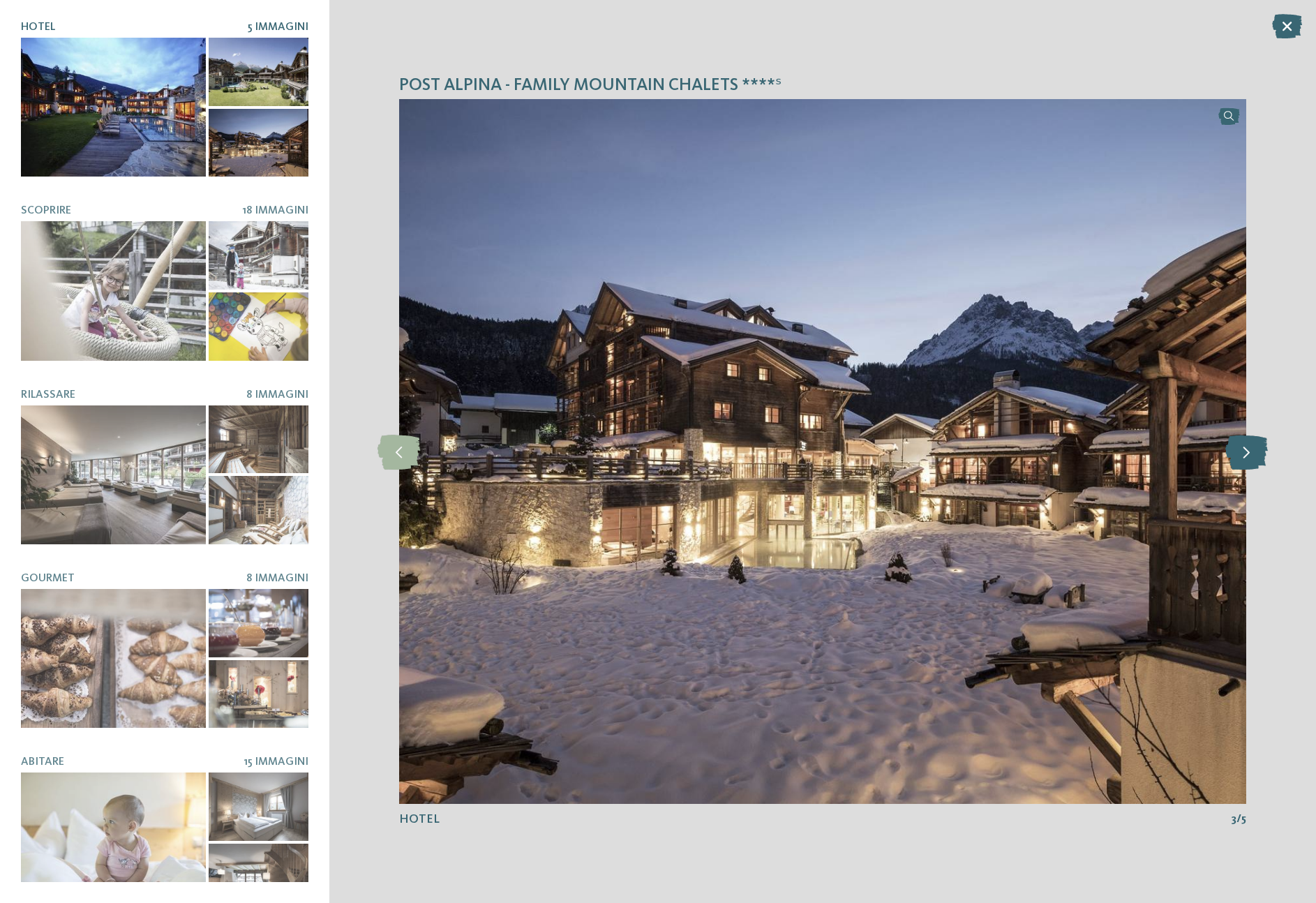
click at [1229, 449] on icon at bounding box center [1247, 451] width 43 height 35
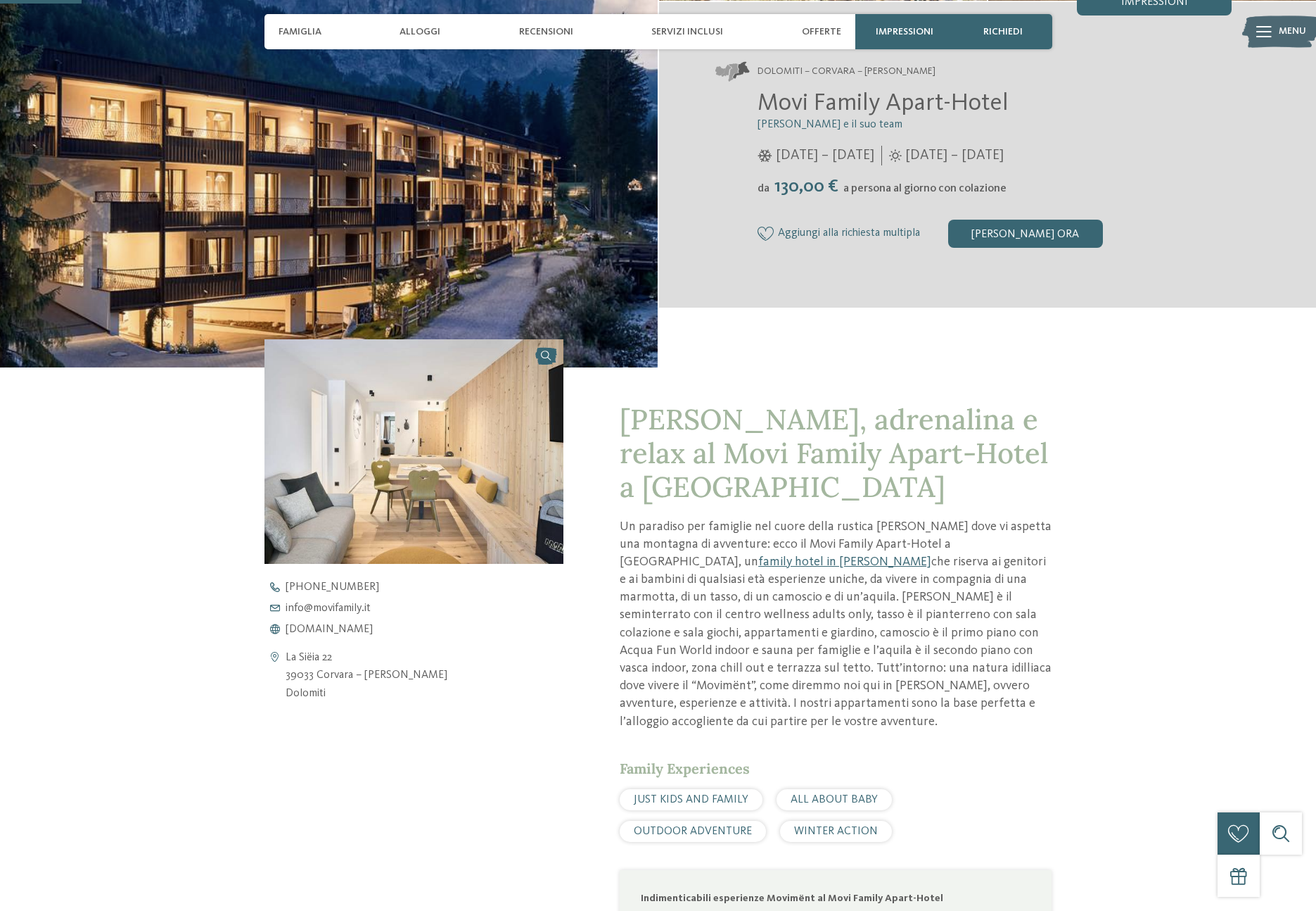
scroll to position [298, 0]
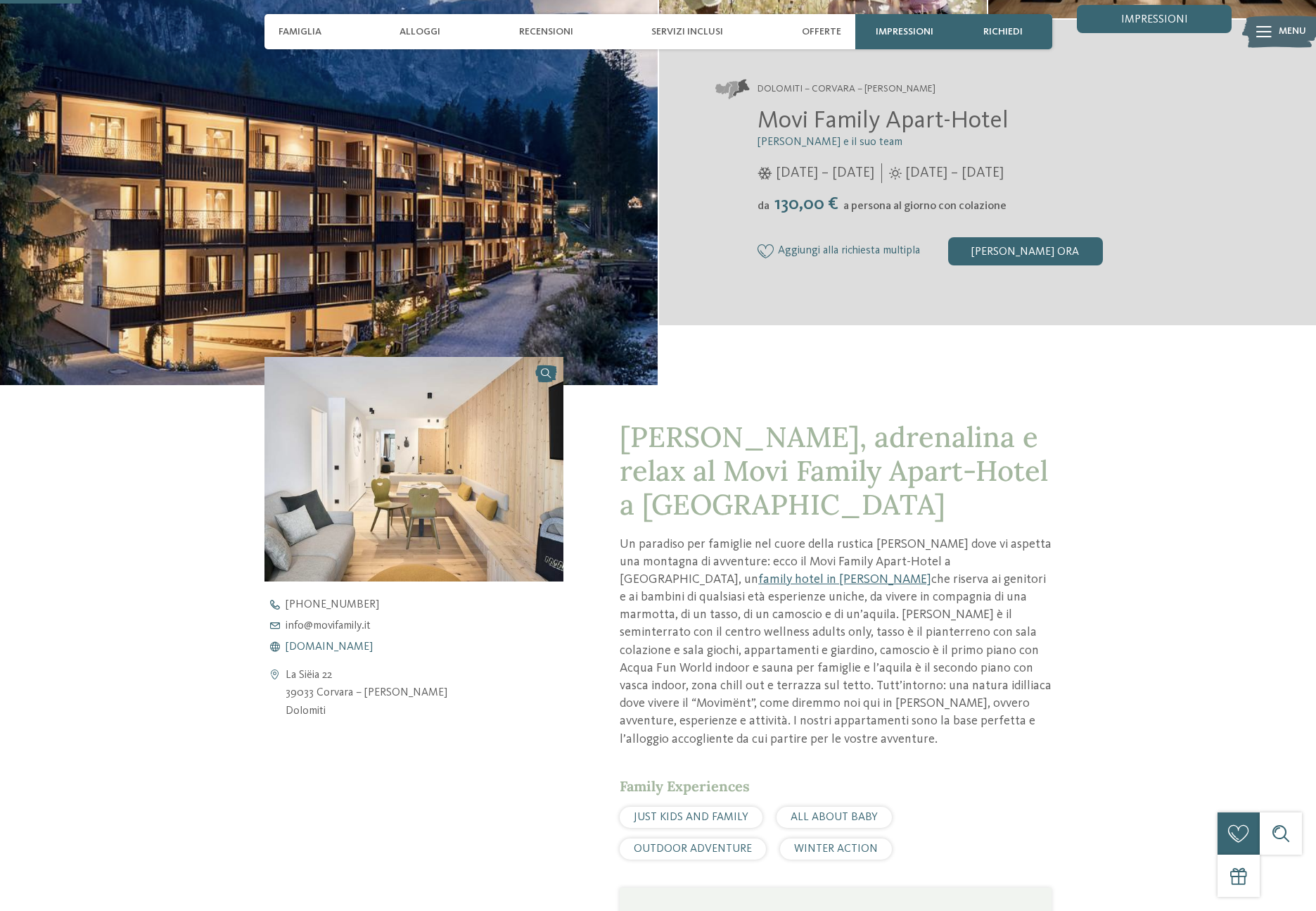
click at [344, 645] on span "www.movifamily.it" at bounding box center [330, 647] width 87 height 12
click at [944, 441] on span "Avventura, adrenalina e relax al Movi Family Apart-Hotel a Corvara" at bounding box center [834, 471] width 429 height 104
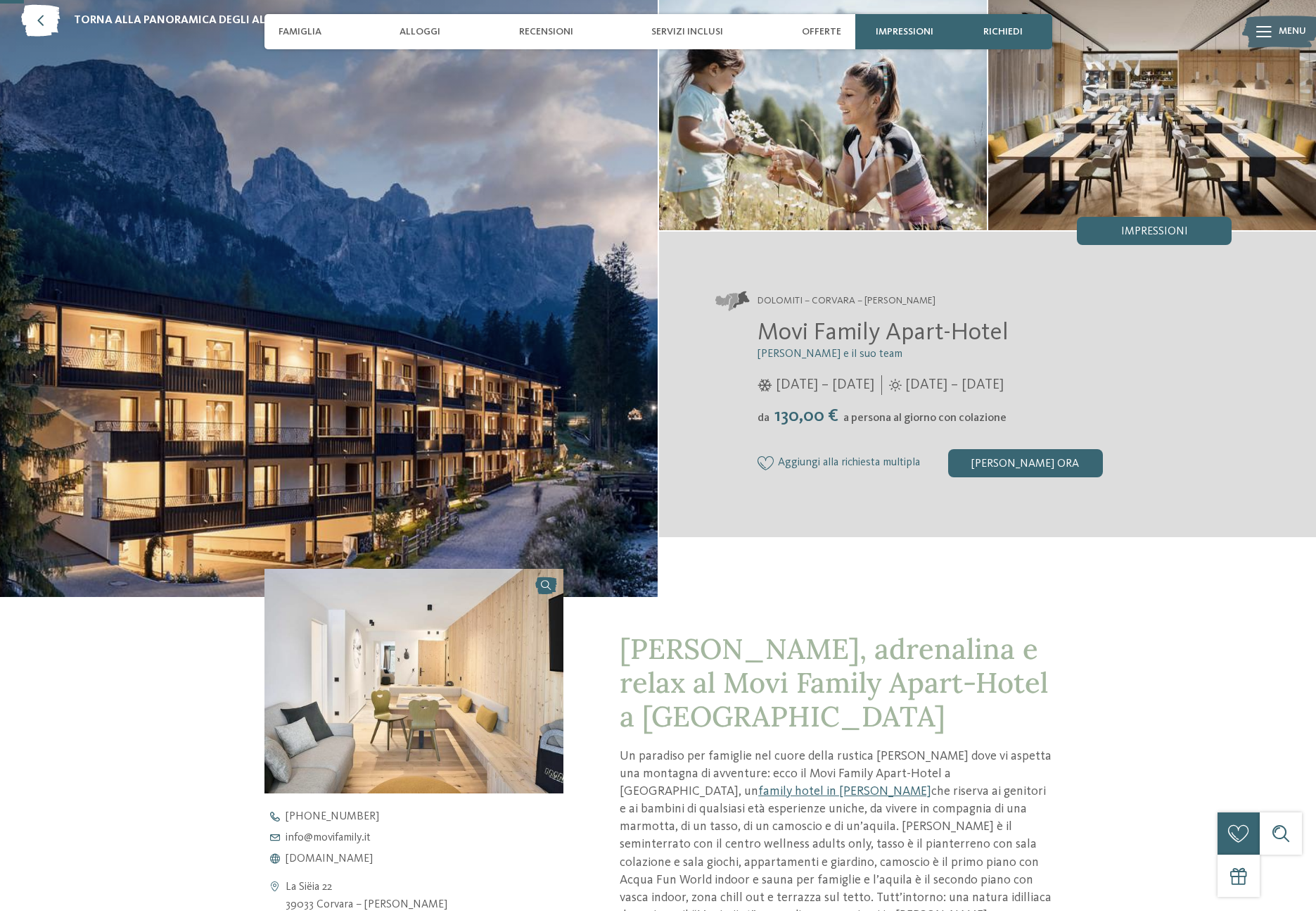
click at [955, 521] on section "Dolomiti – Corvara – Alta Badia Movi Family Apart-Hotel Andrea Varallo e il suo…" at bounding box center [988, 384] width 658 height 306
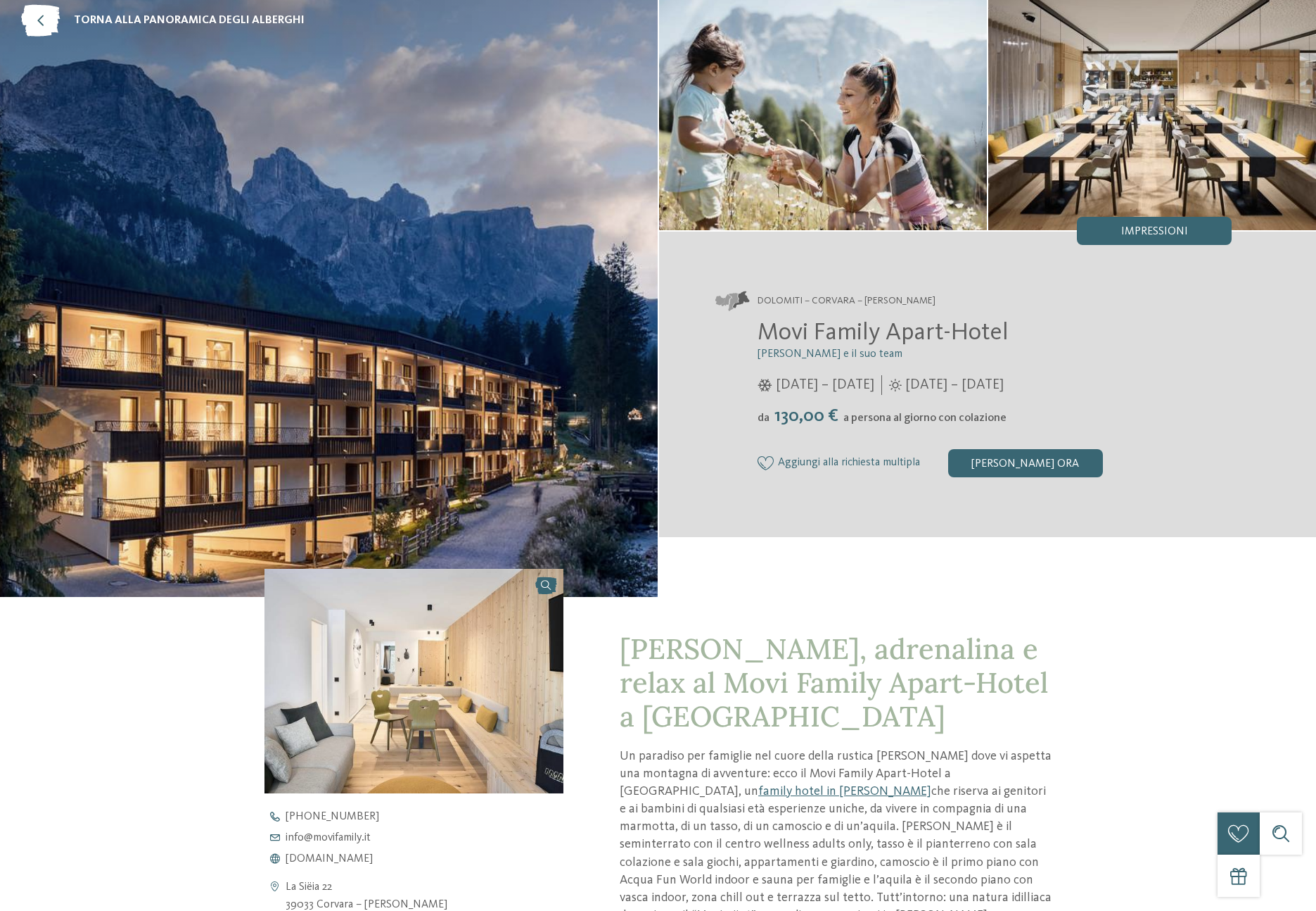
scroll to position [0, 0]
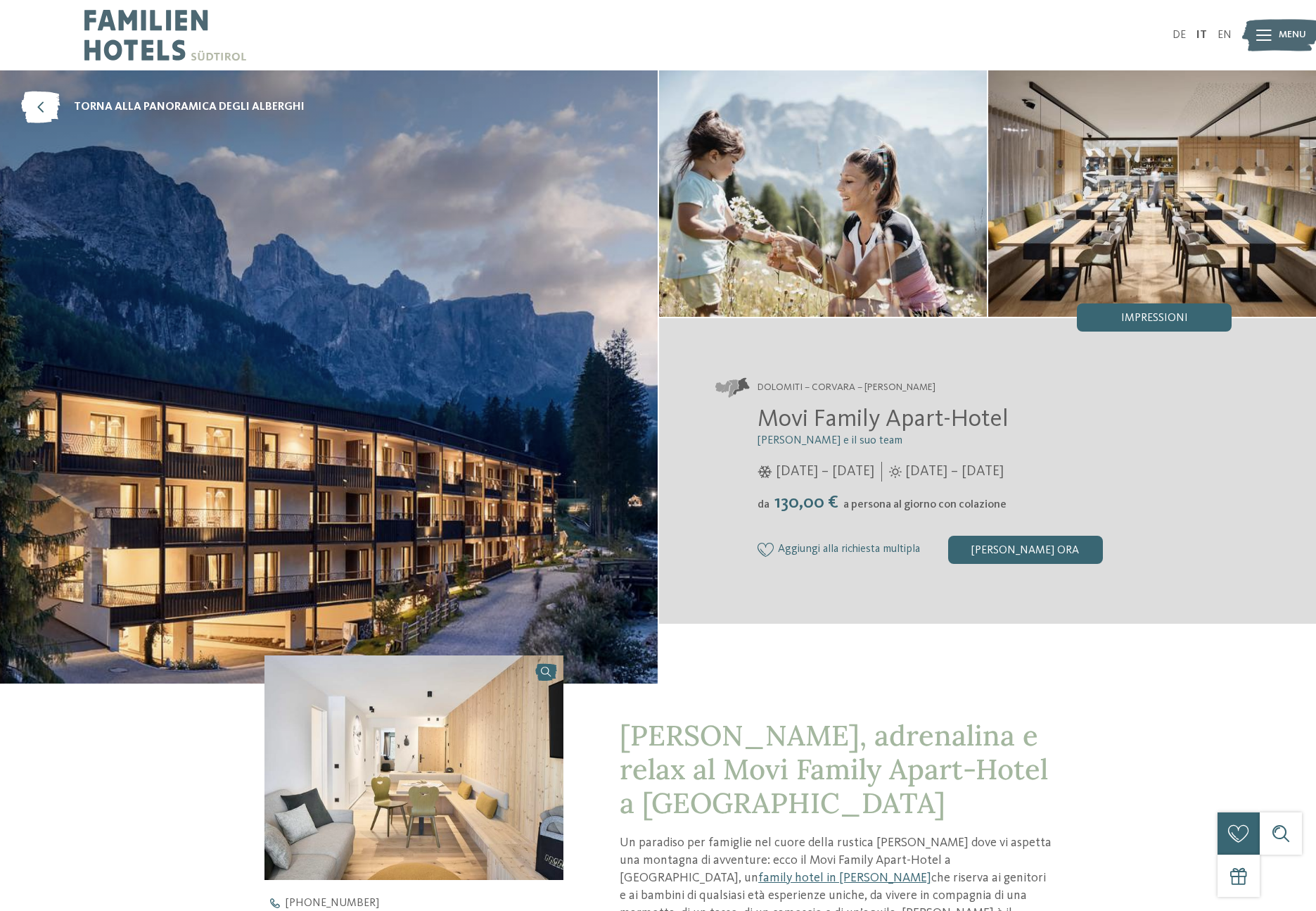
click at [897, 597] on div "Dolomiti – Corvara – Alta Badia Movi Family Apart-Hotel Andrea Varallo e il suo…" at bounding box center [988, 471] width 658 height 256
click at [1194, 618] on section "Dolomiti – Corvara – Alta Badia Movi Family Apart-Hotel Andrea Varallo e il suo…" at bounding box center [988, 471] width 658 height 306
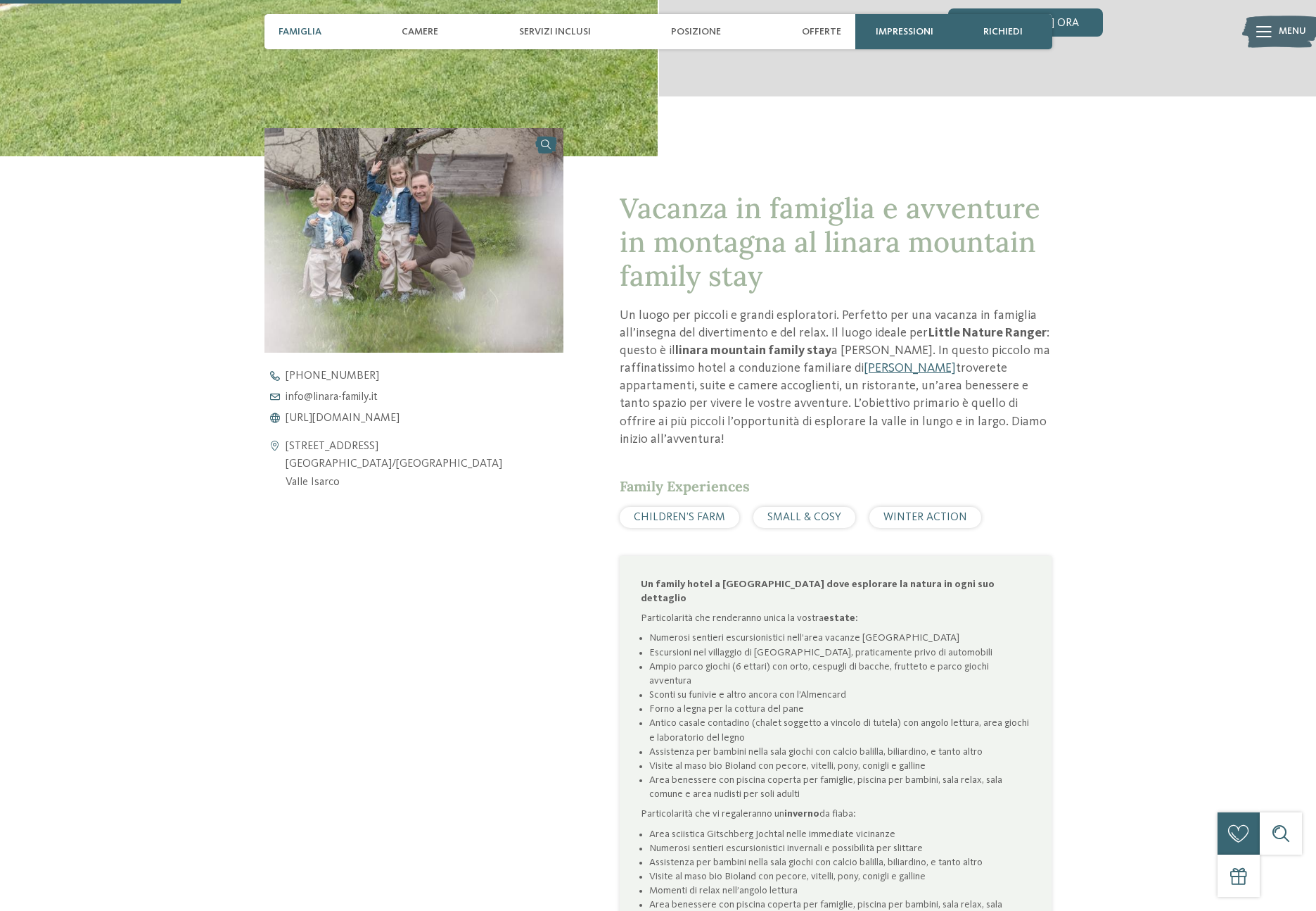
scroll to position [599, 0]
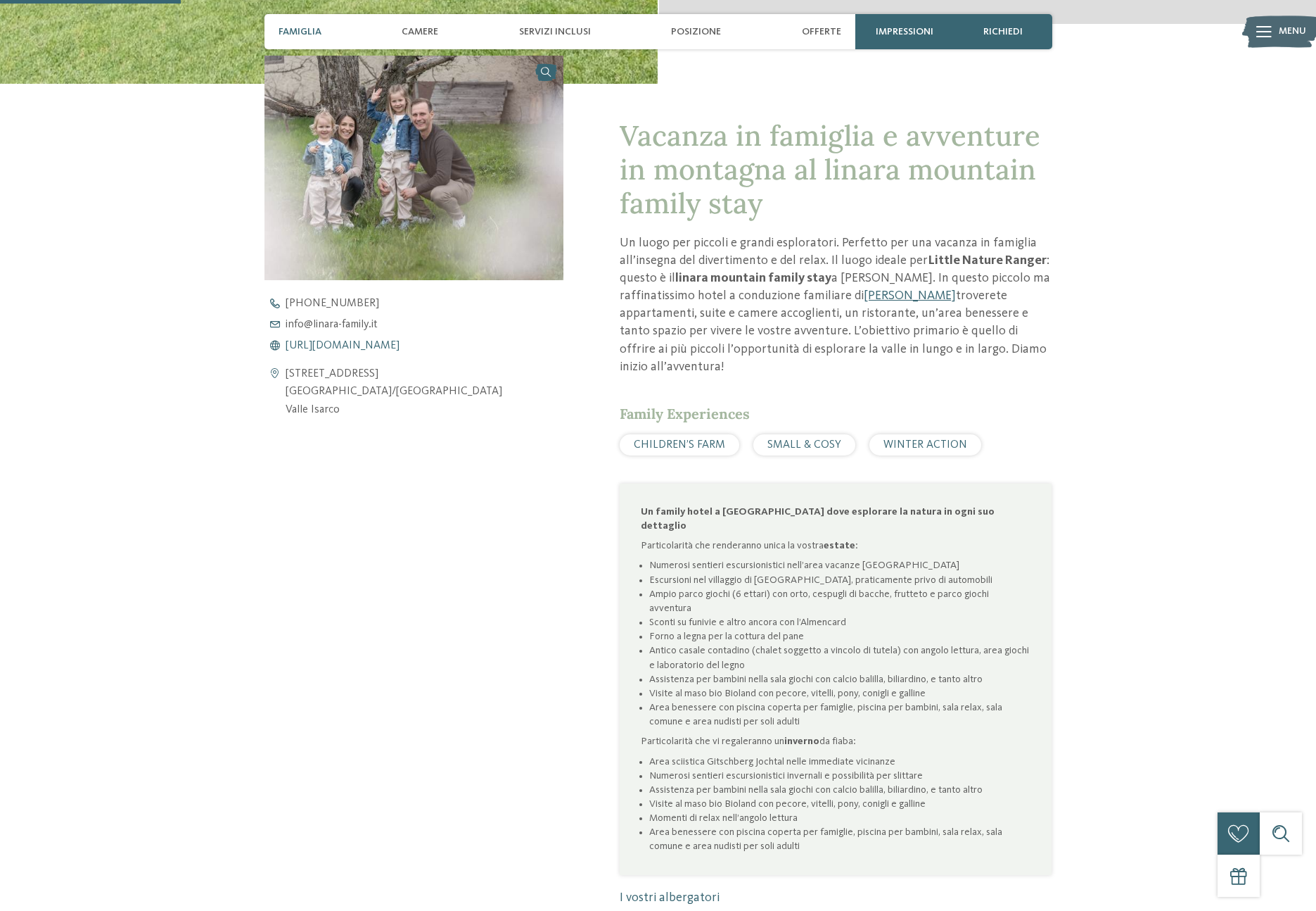
click at [351, 342] on span "[URL][DOMAIN_NAME]" at bounding box center [343, 345] width 114 height 12
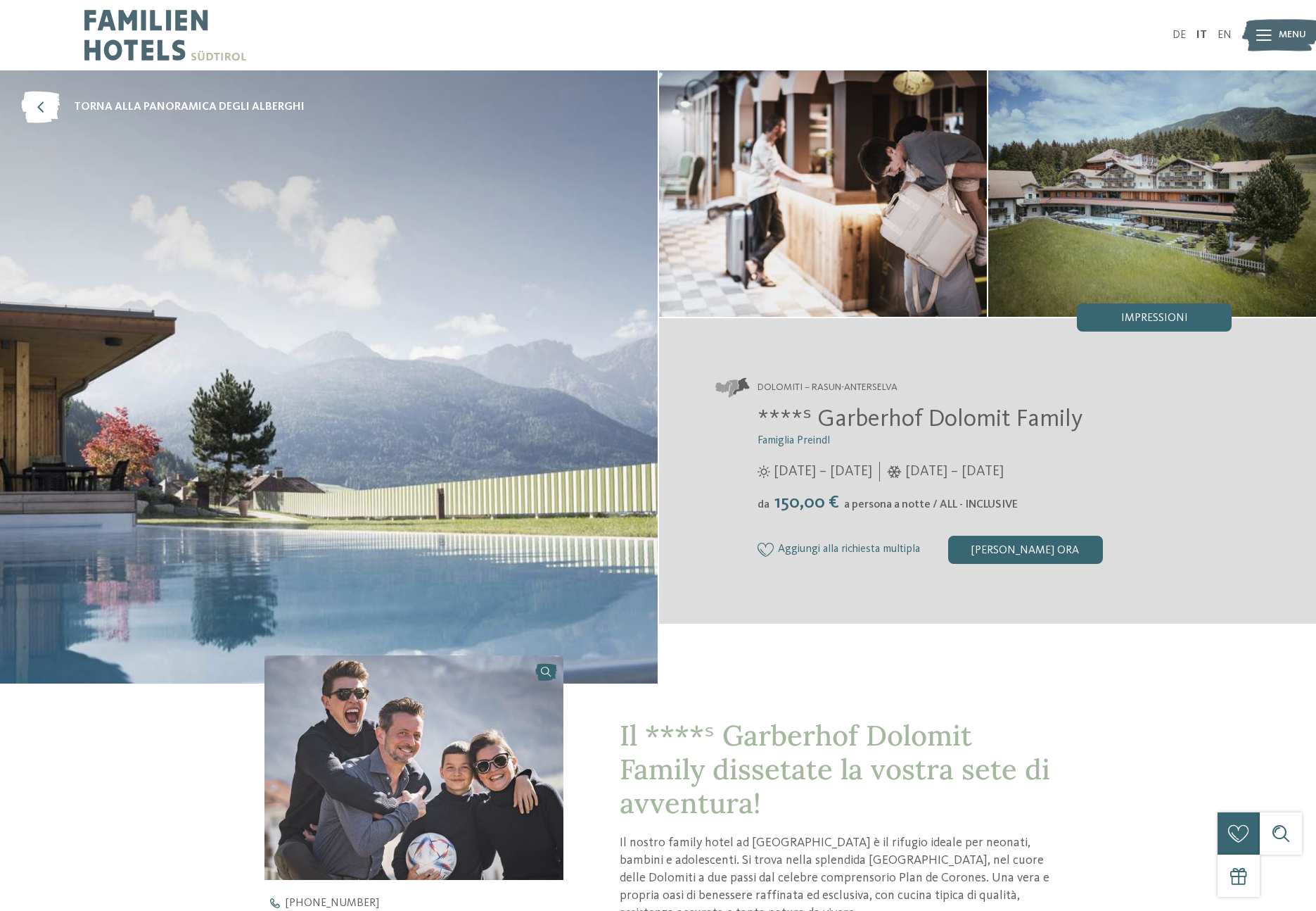
click at [1167, 420] on h2 "****ˢ Garberhof Dolomit Family" at bounding box center [995, 420] width 475 height 30
click at [1161, 416] on h2 "****ˢ Garberhof Dolomit Family" at bounding box center [995, 420] width 475 height 30
click at [1183, 490] on div "****ˢ Garberhof Dolomit Family Famiglia Preindl 07/06/2025 – 07/11/2025 da" at bounding box center [974, 484] width 518 height 158
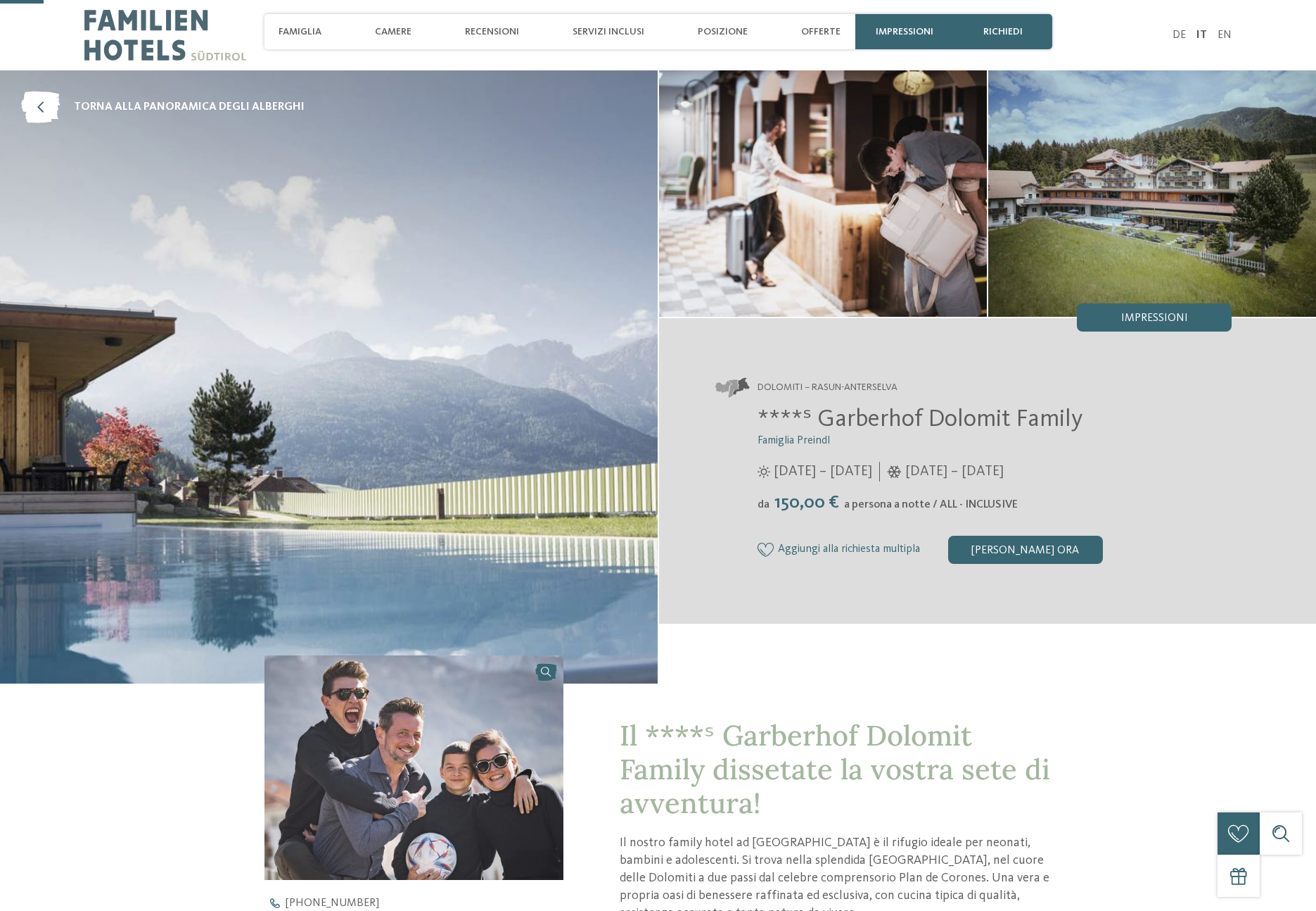
scroll to position [316, 0]
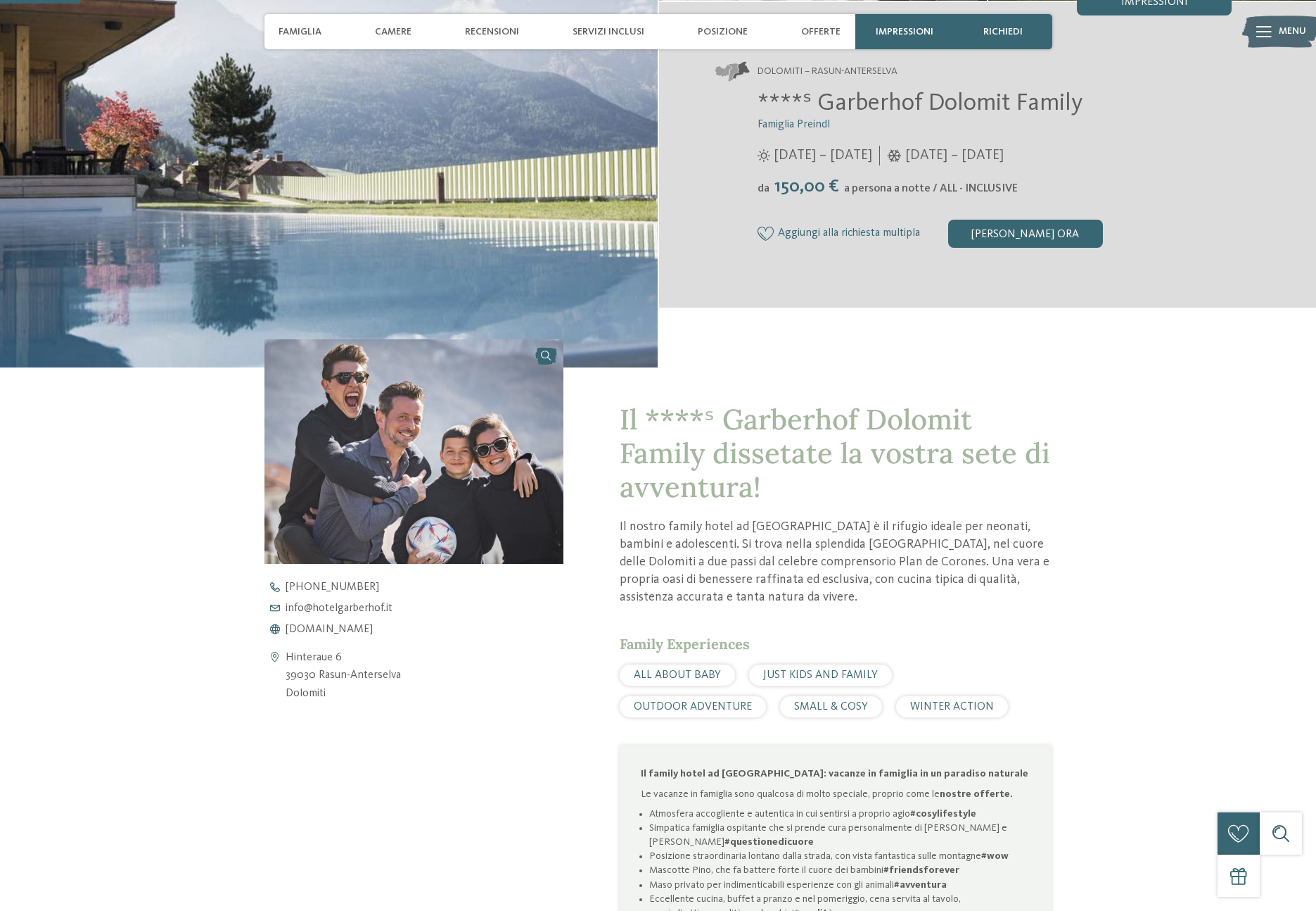
click at [1212, 164] on div "[DATE] – [DATE]" at bounding box center [995, 156] width 475 height 20
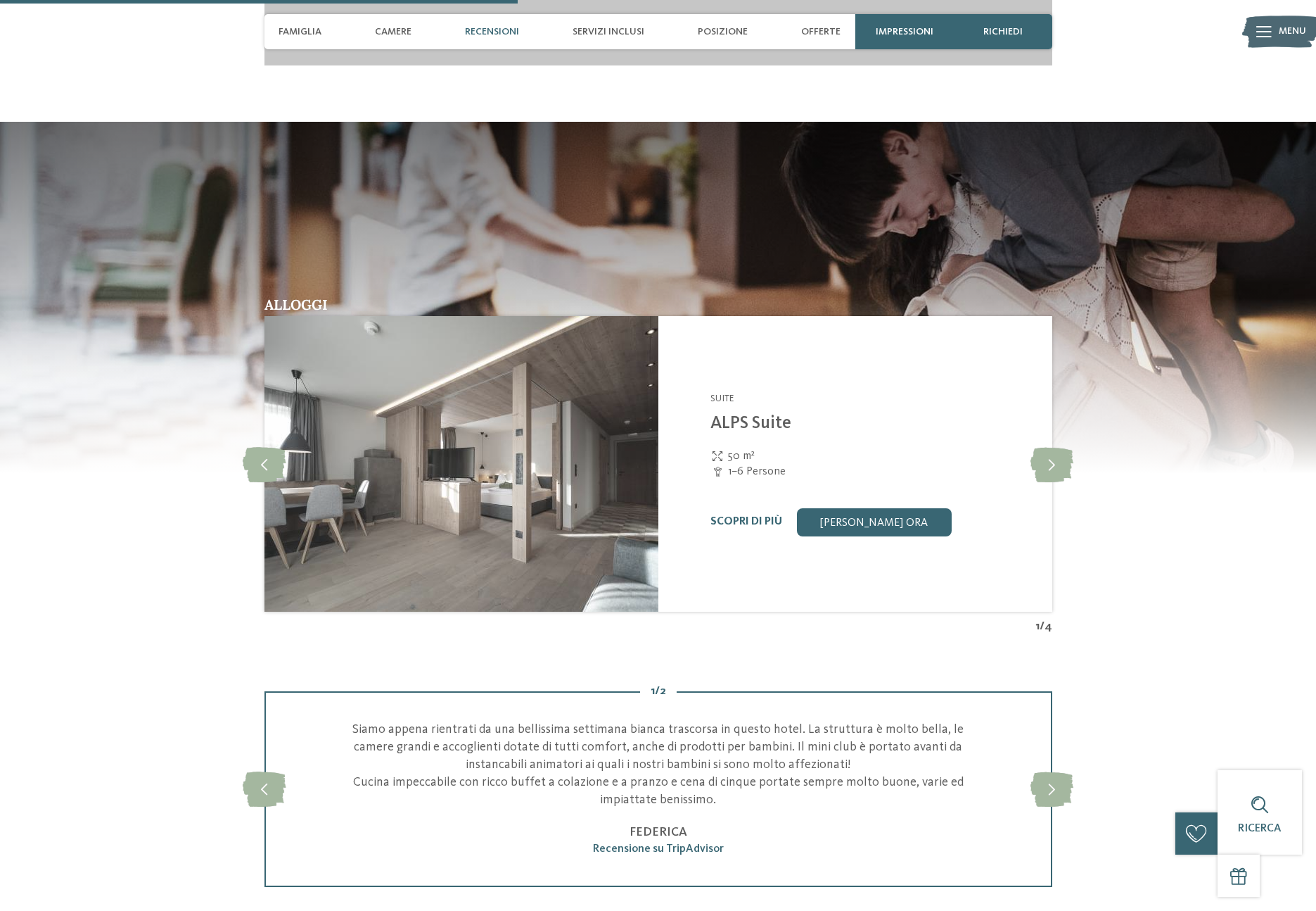
scroll to position [2123, 0]
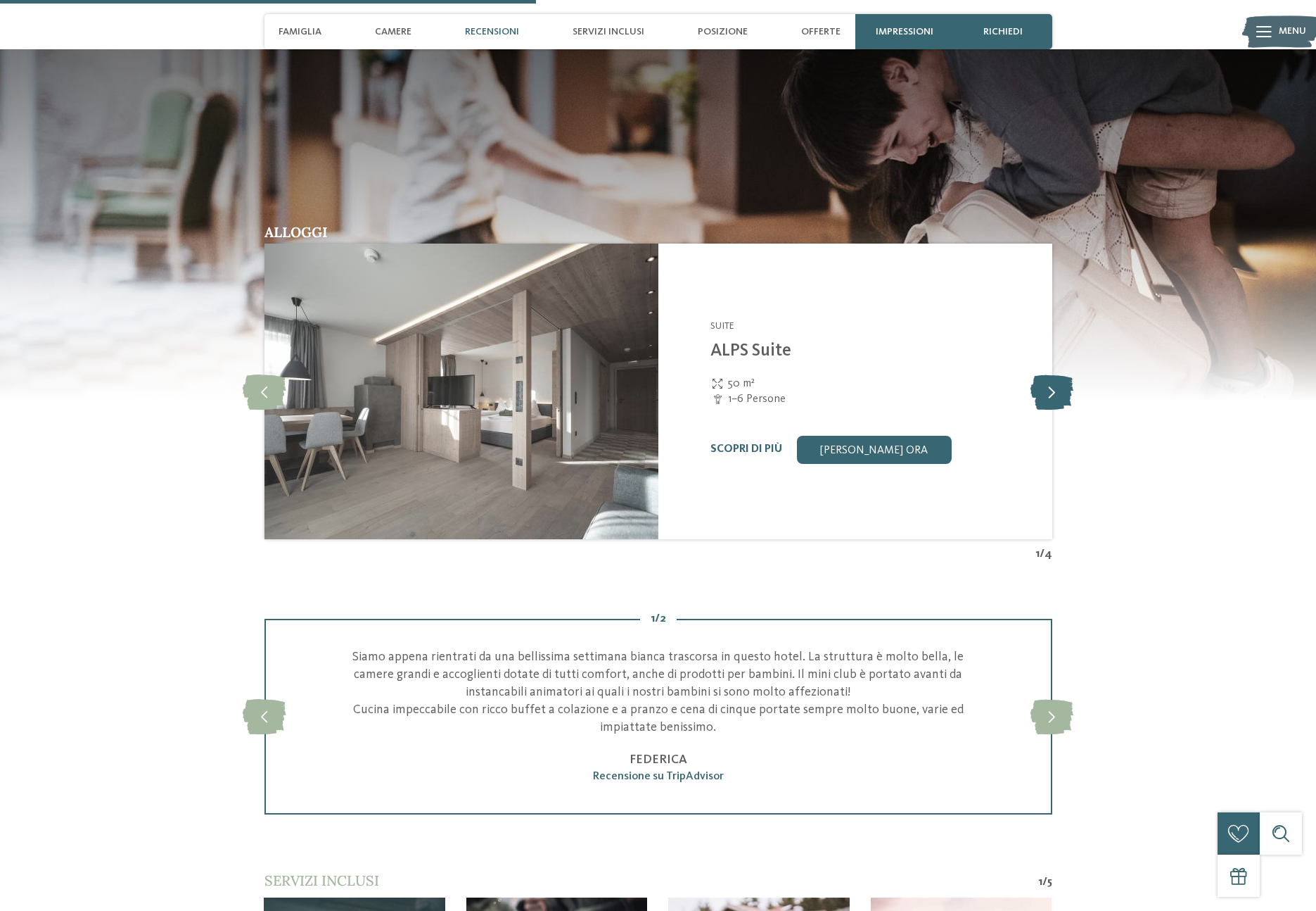
click at [1057, 401] on icon at bounding box center [1052, 391] width 43 height 35
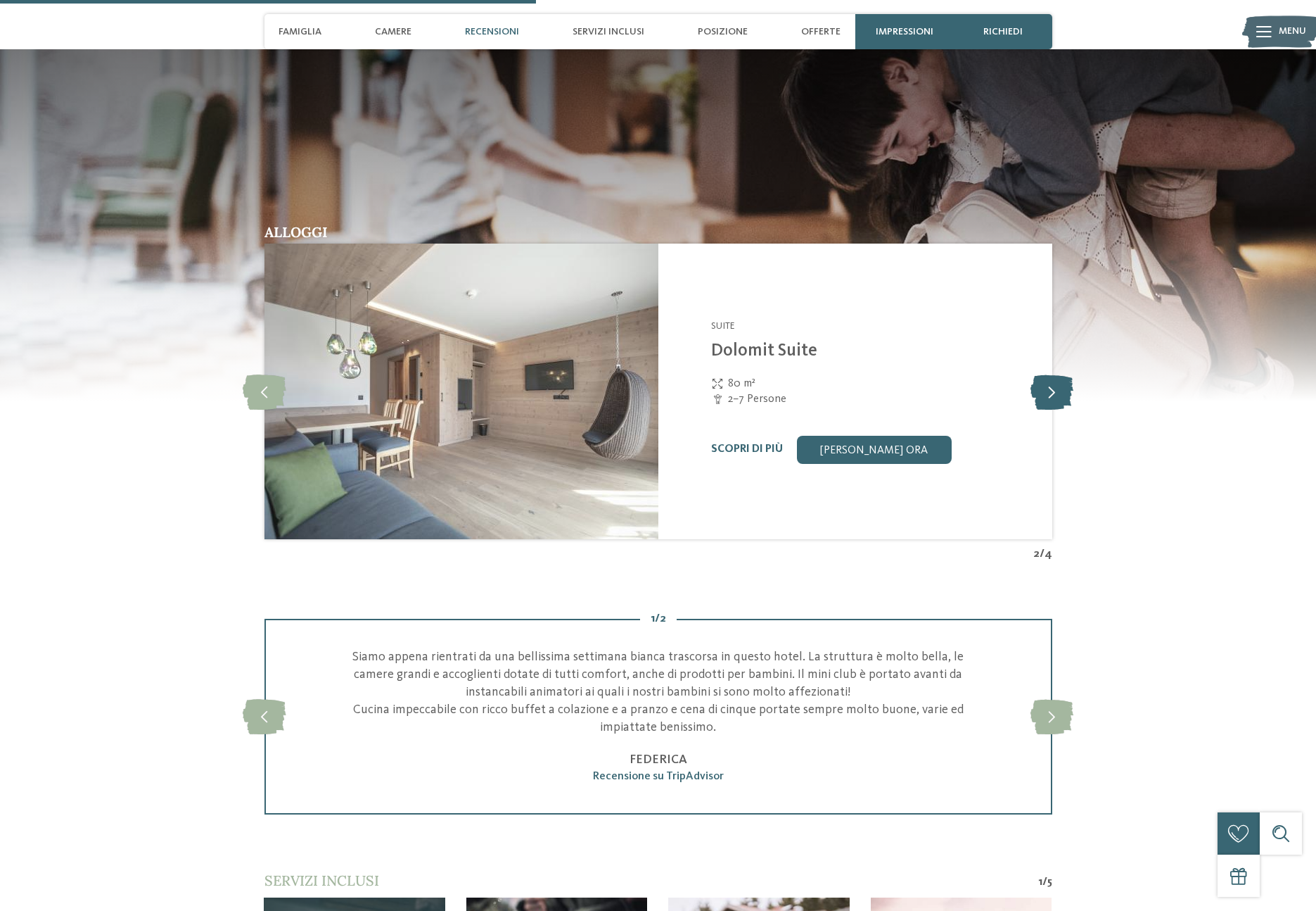
click at [1057, 401] on icon at bounding box center [1052, 391] width 43 height 35
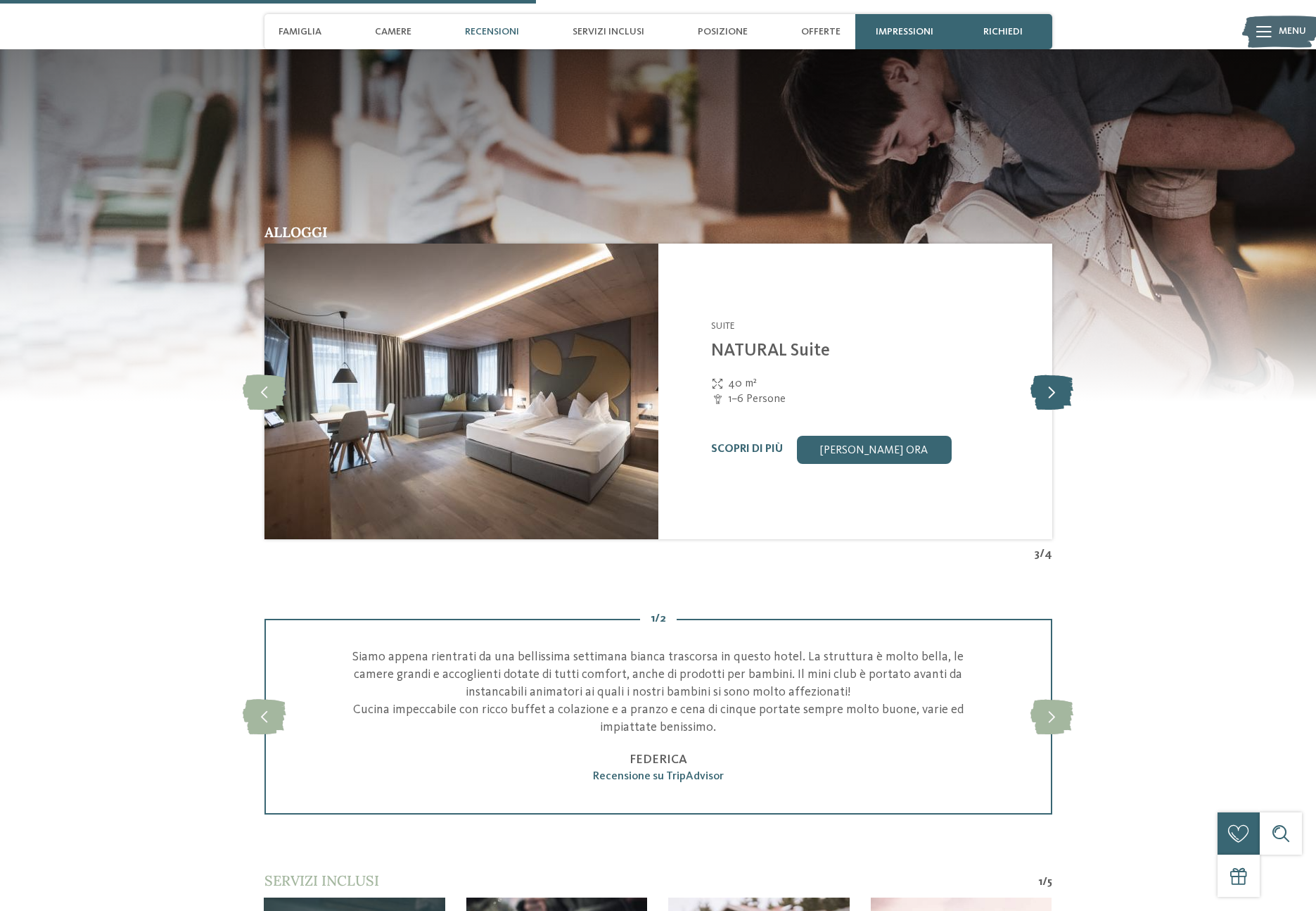
click at [1057, 401] on icon at bounding box center [1052, 391] width 43 height 35
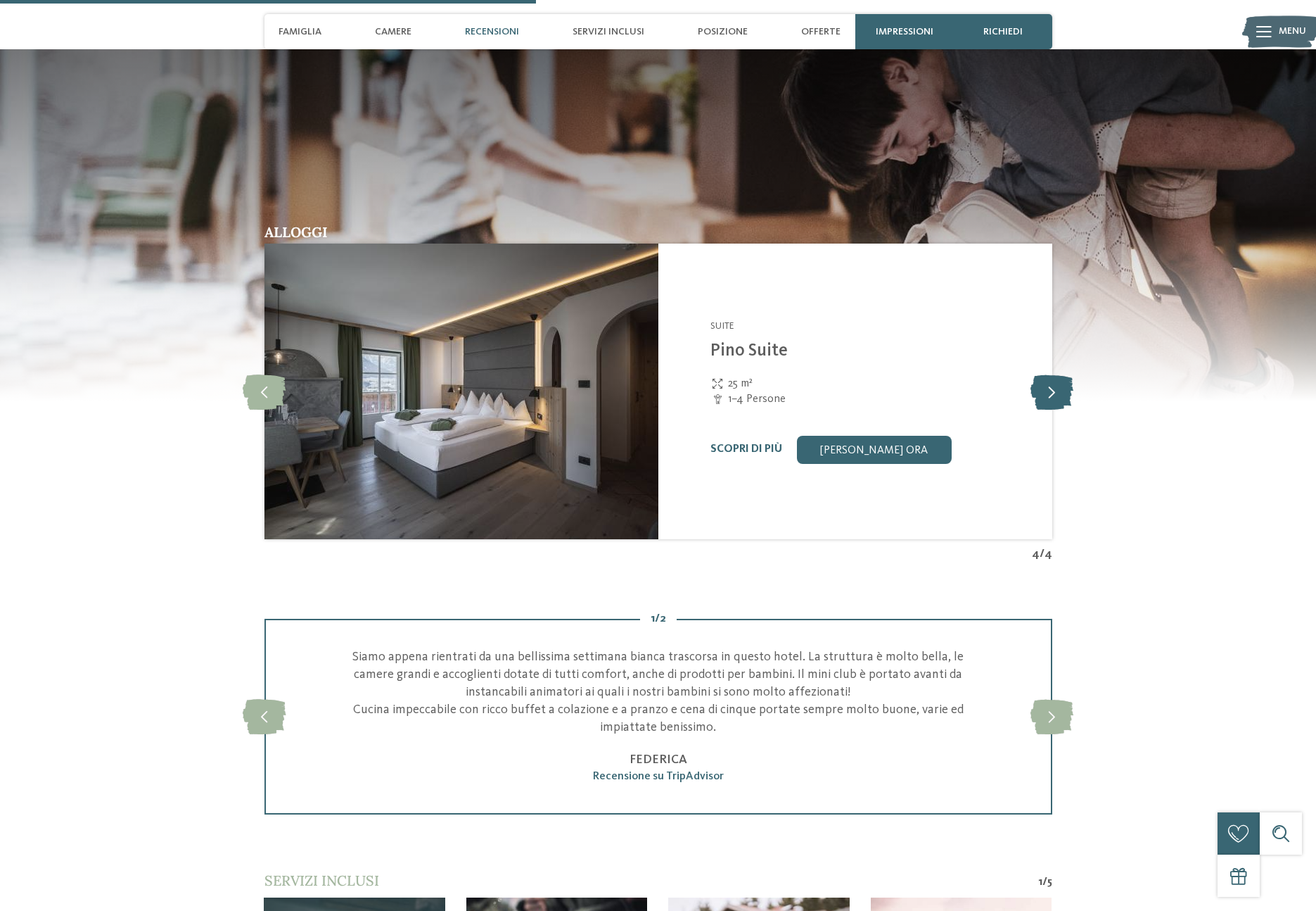
click at [1057, 401] on icon at bounding box center [1052, 391] width 43 height 35
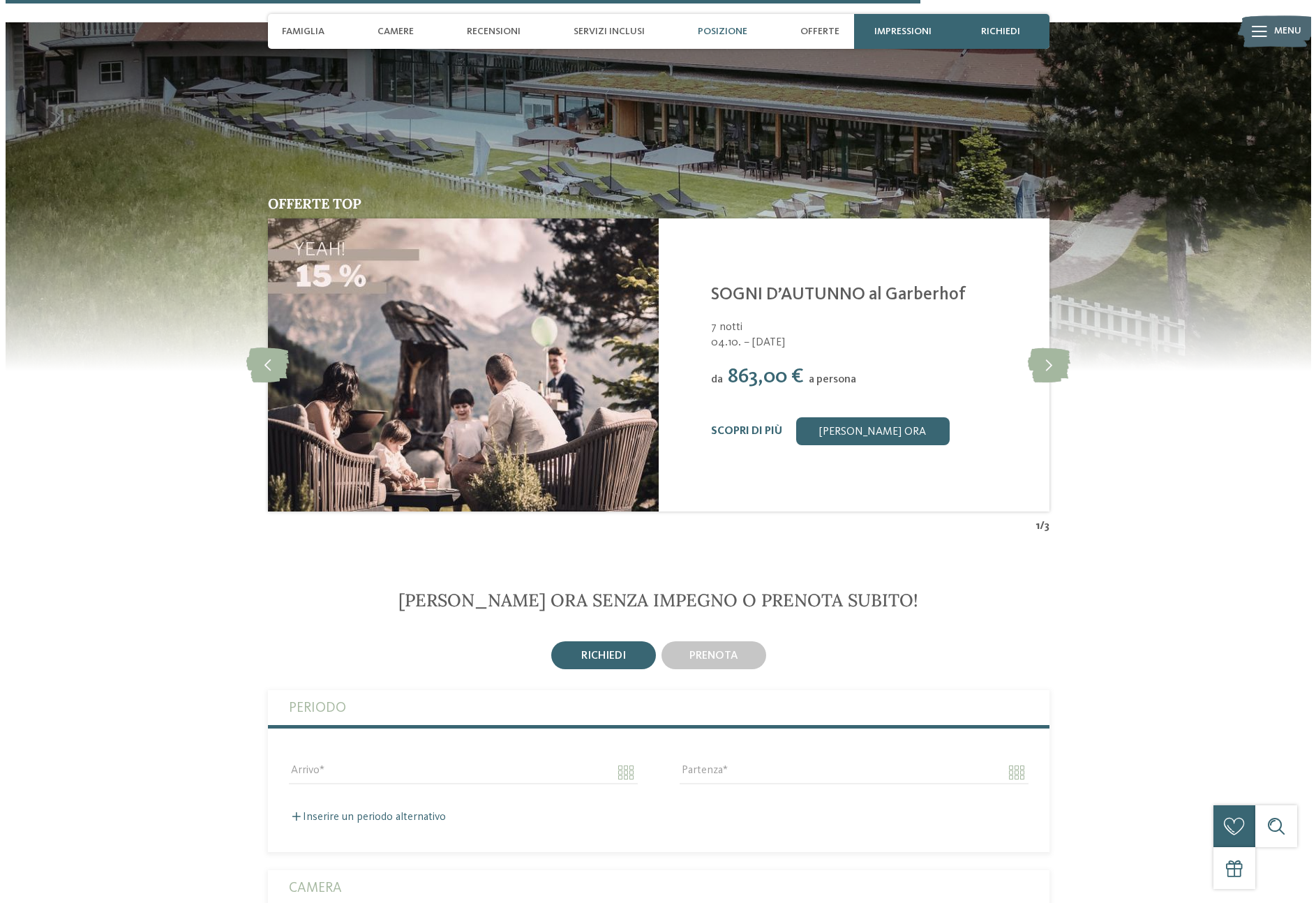
scroll to position [3619, 0]
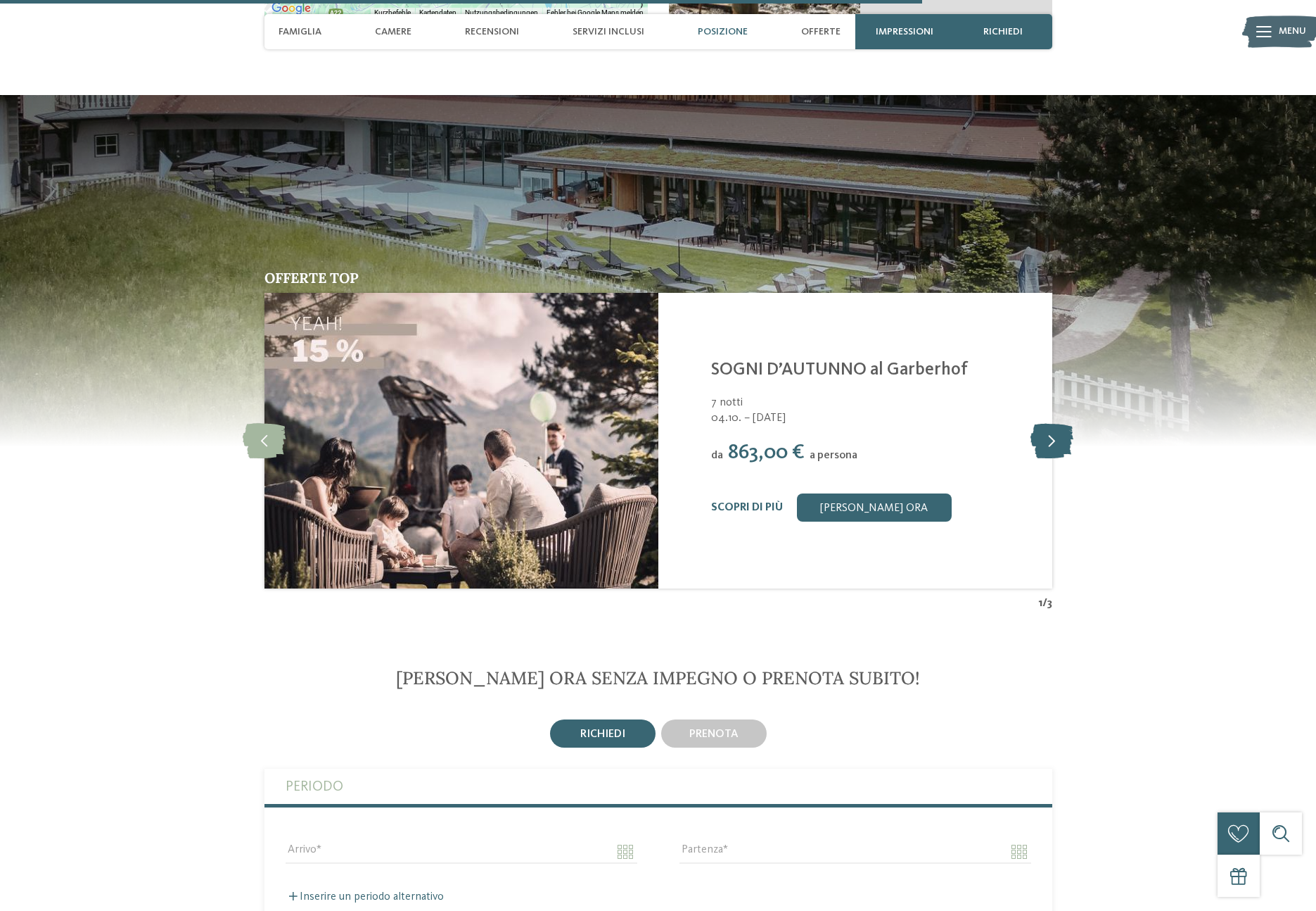
click at [1056, 439] on icon at bounding box center [1052, 440] width 43 height 35
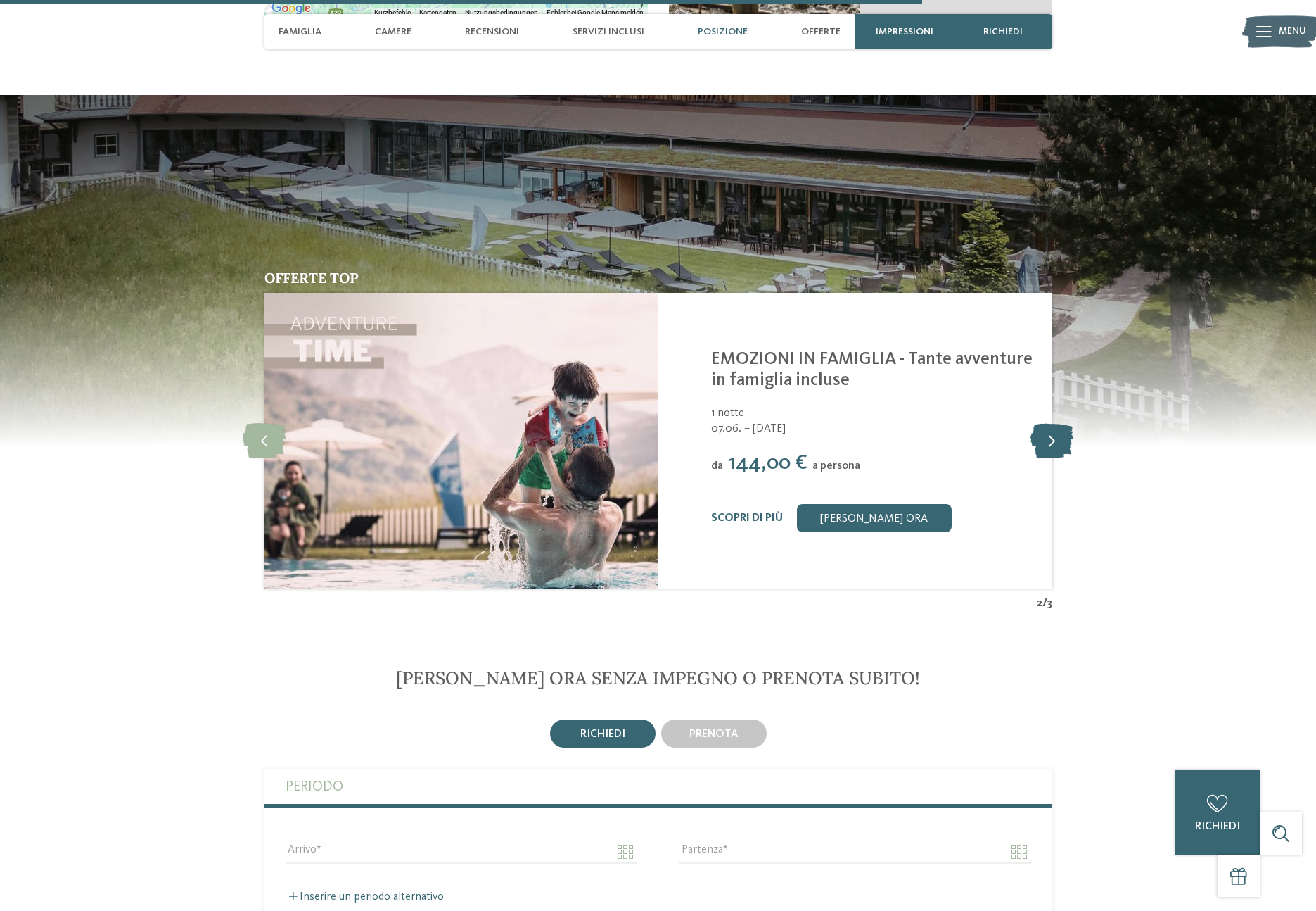
click at [1056, 439] on icon at bounding box center [1052, 440] width 43 height 35
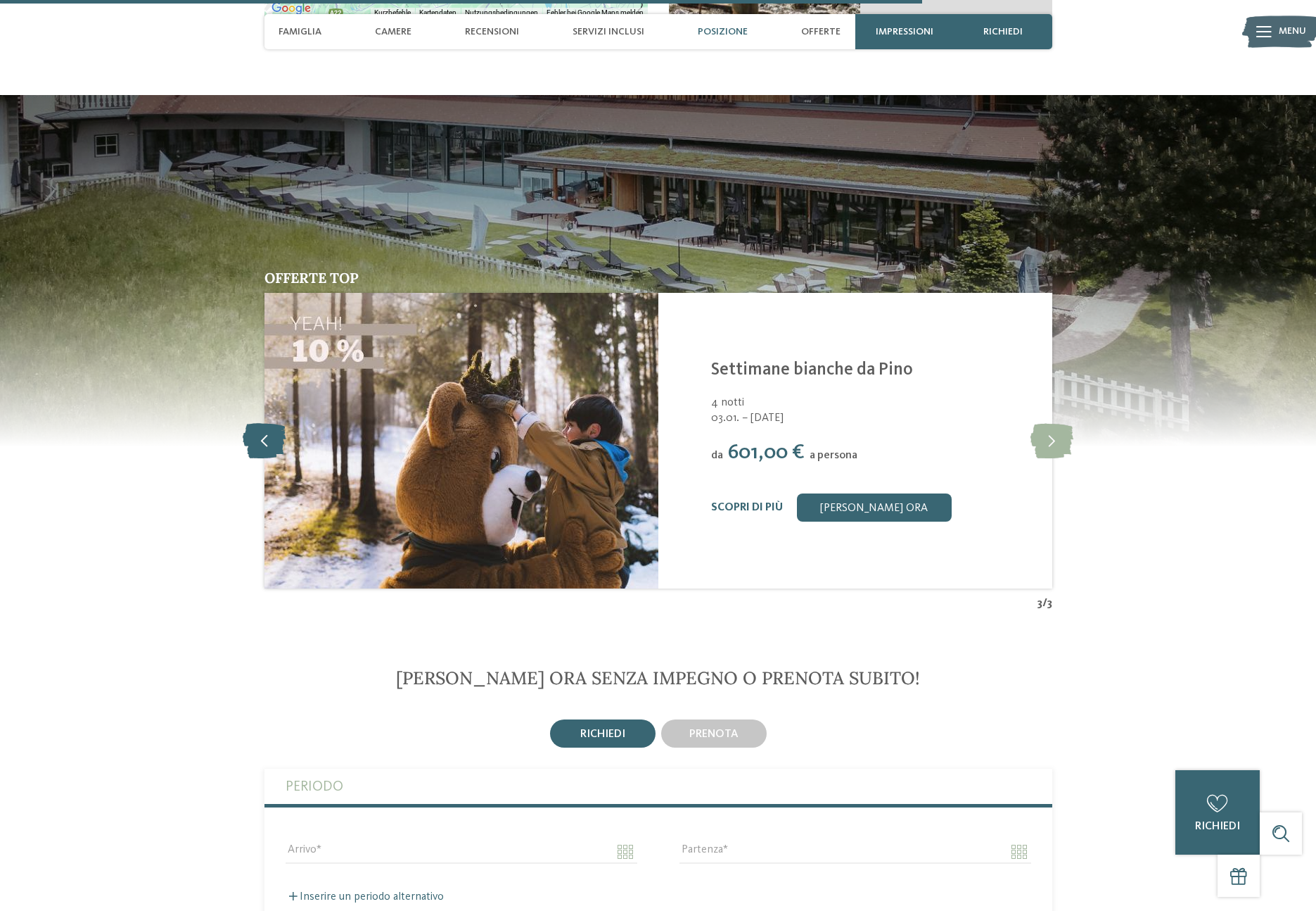
click at [270, 436] on icon at bounding box center [265, 440] width 43 height 35
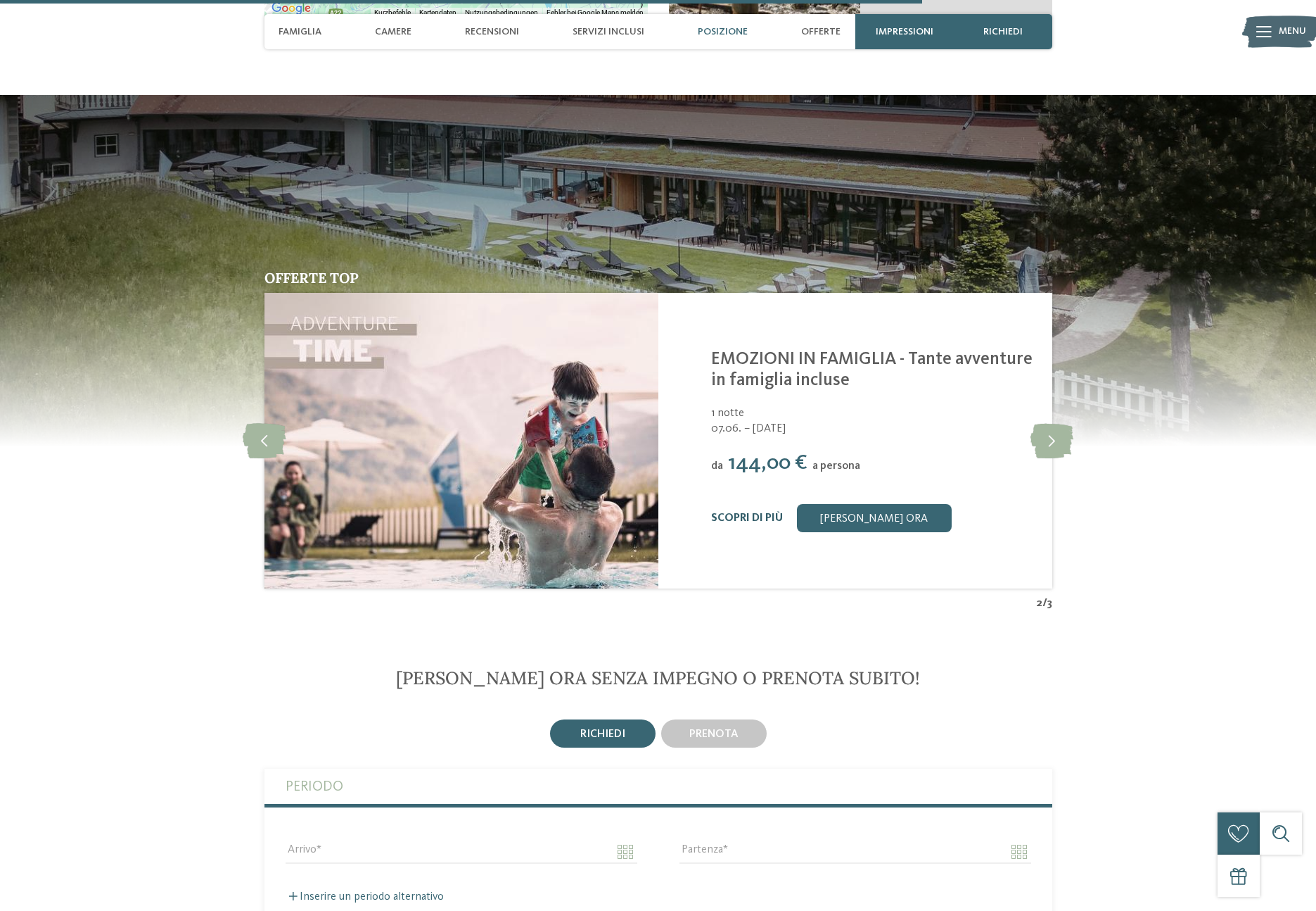
click at [744, 518] on link "Scopri di più" at bounding box center [747, 519] width 72 height 12
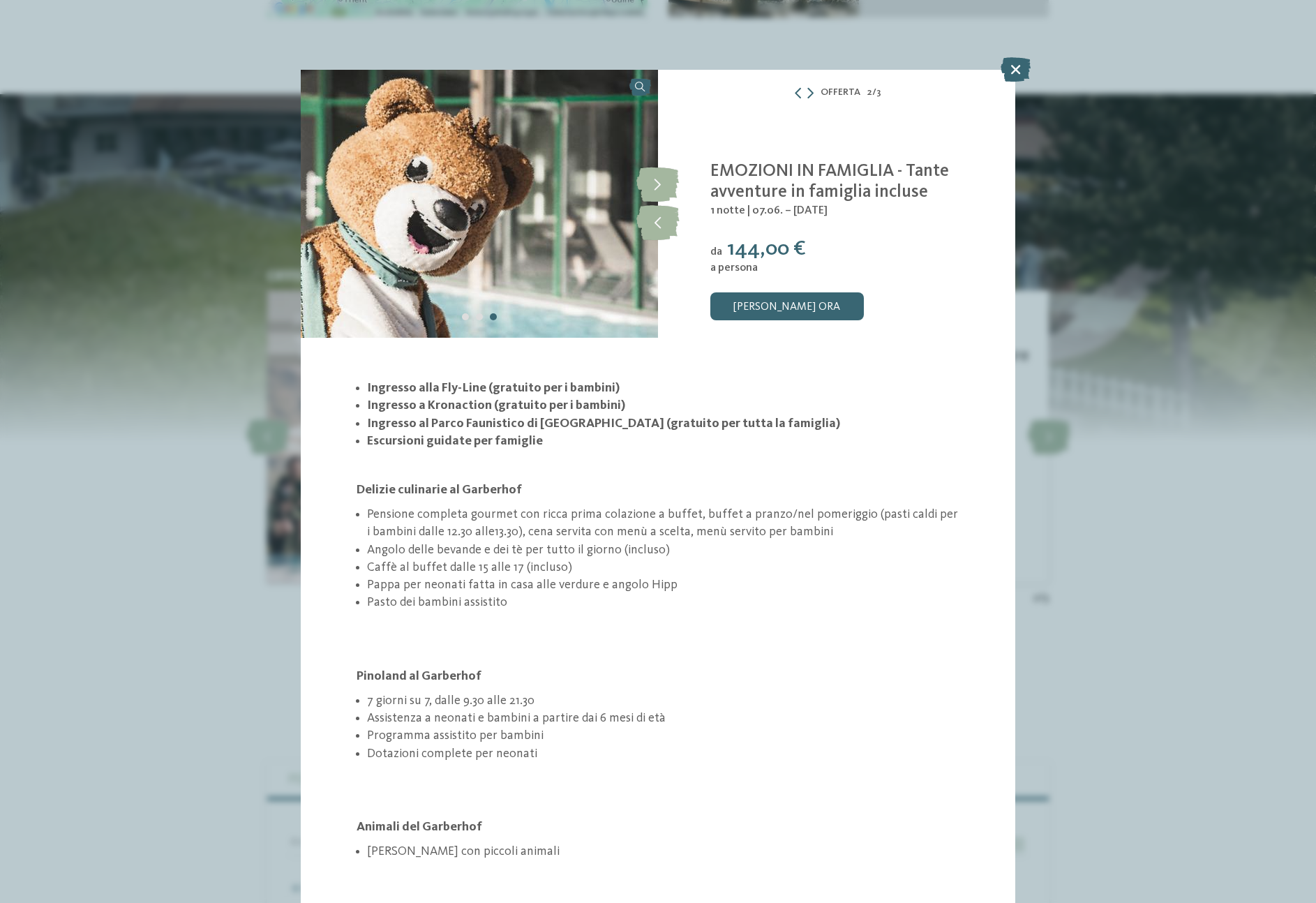
click at [1186, 414] on div "Offerta 2 / 3 2" at bounding box center [658, 451] width 1316 height 903
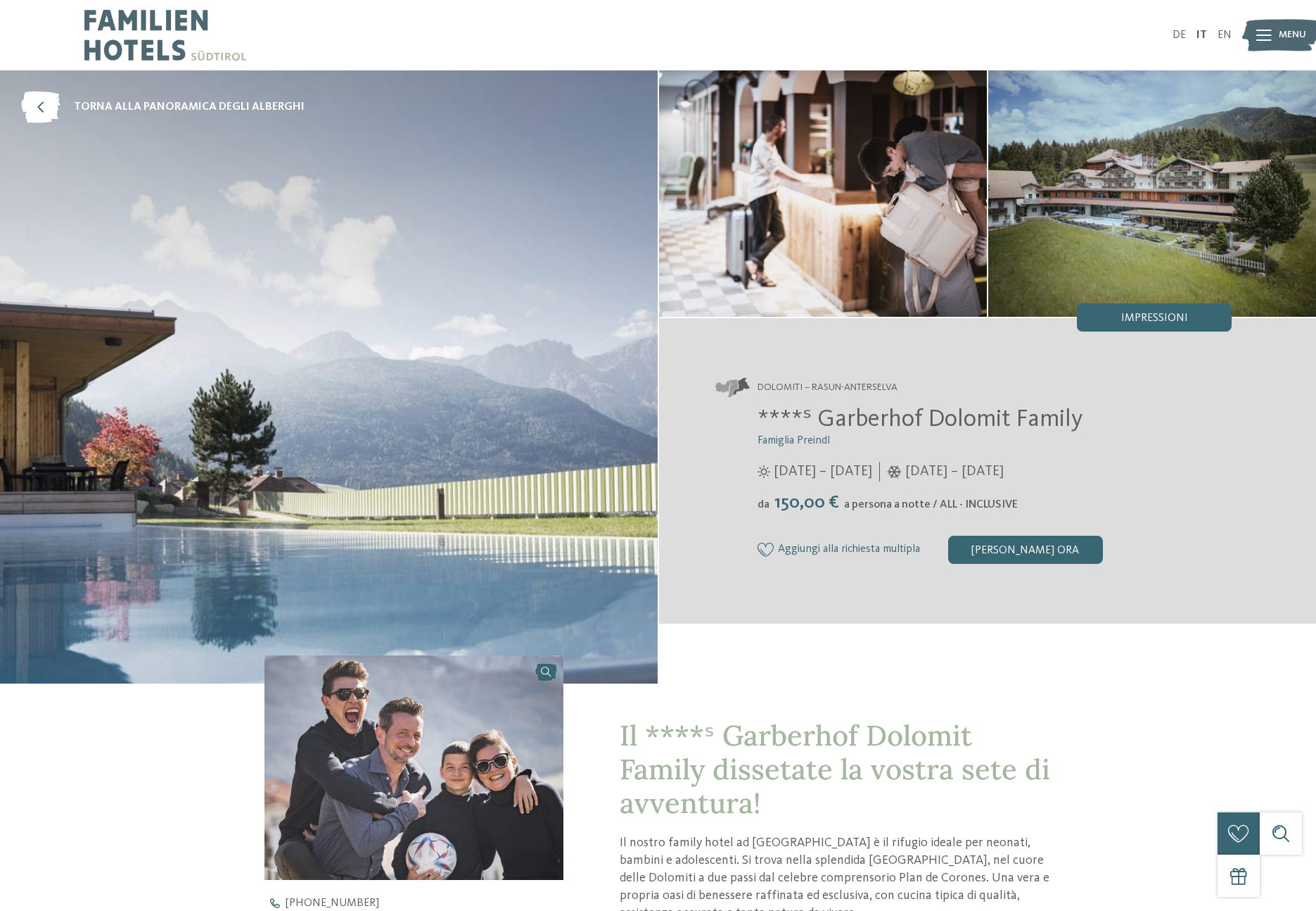
click at [766, 477] on icon at bounding box center [764, 471] width 12 height 12
